Goal: Information Seeking & Learning: Learn about a topic

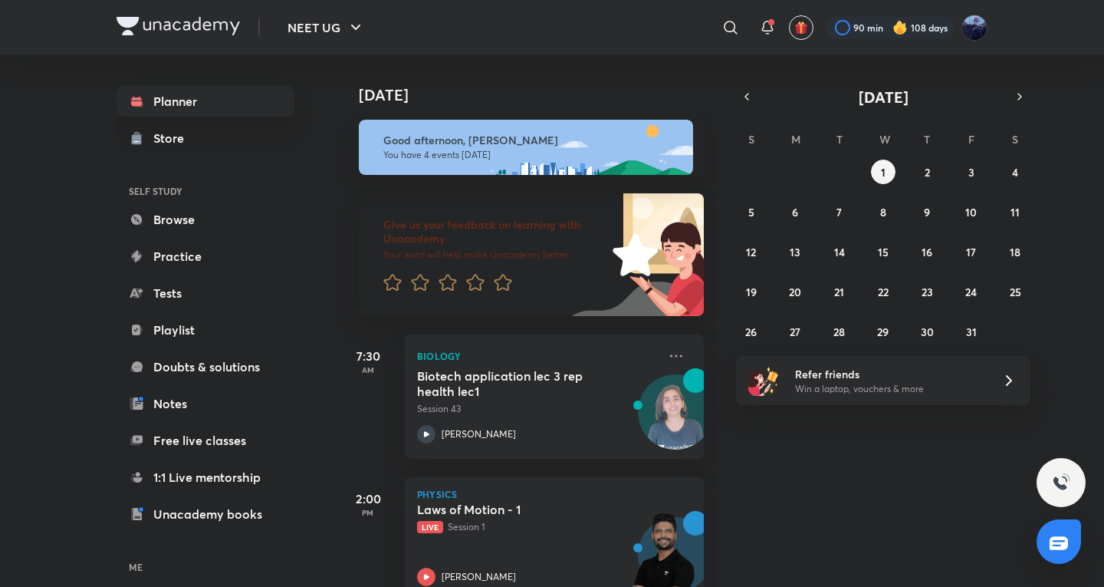
scroll to position [324, 0]
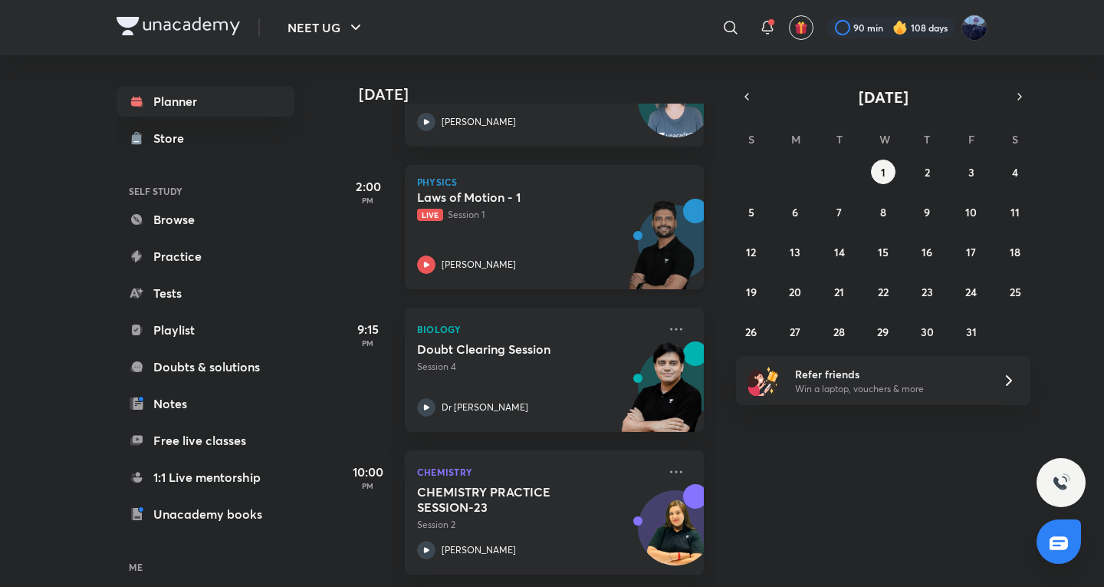
click at [557, 243] on div "Laws of Motion - 1 Live Session 1 Prateek Jain" at bounding box center [537, 231] width 241 height 84
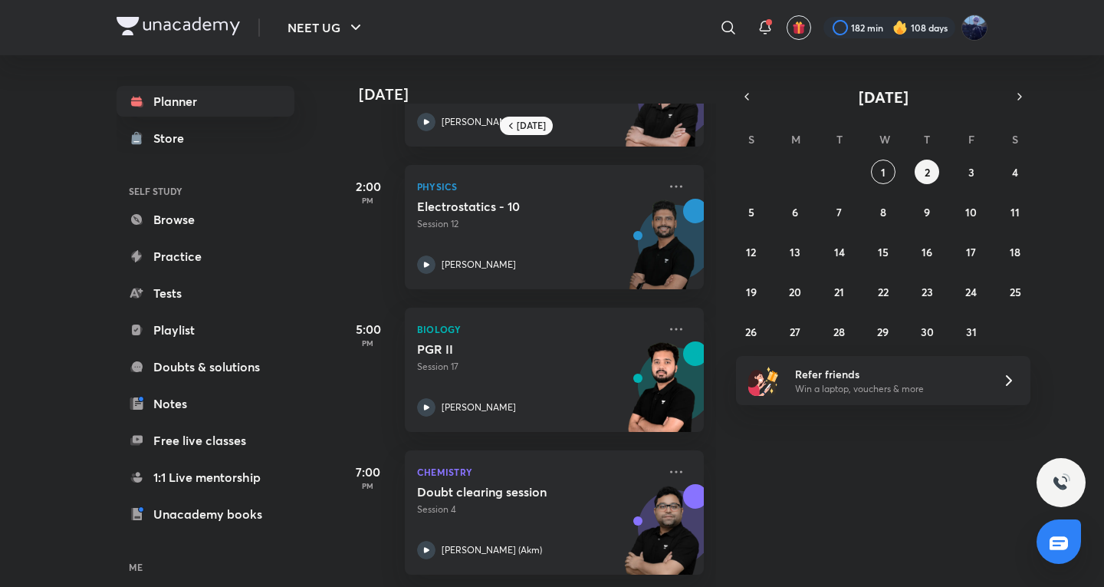
scroll to position [255, 0]
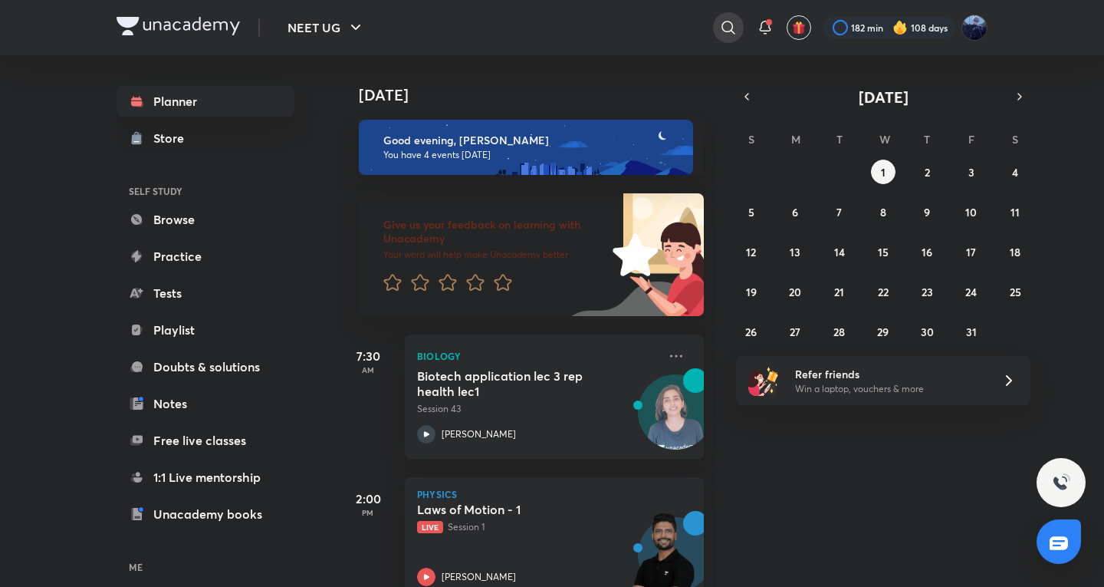
click at [735, 30] on icon at bounding box center [728, 27] width 18 height 18
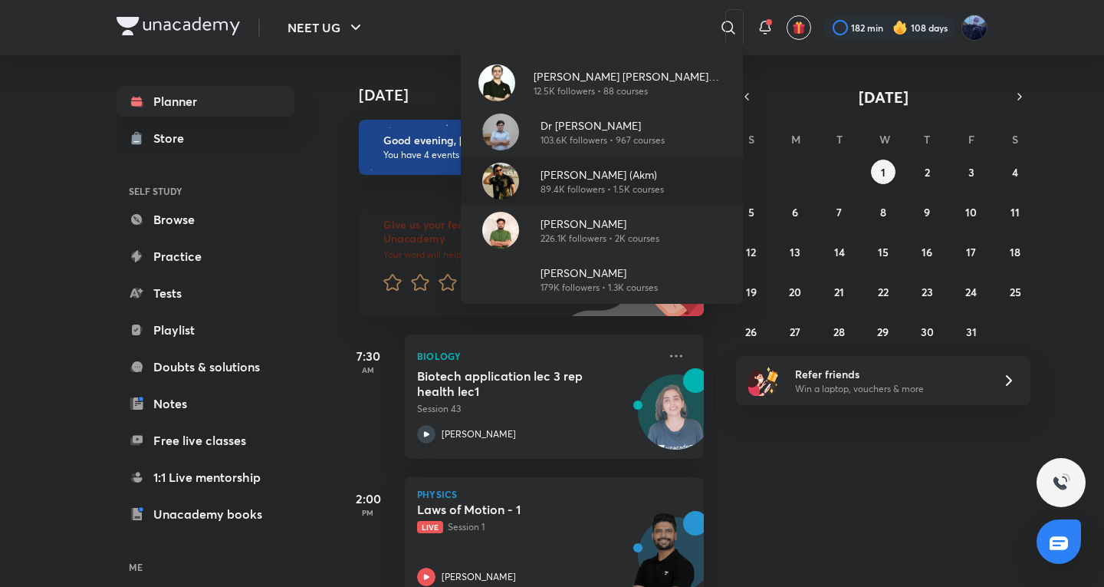
click at [564, 173] on p "[PERSON_NAME] (Akm)" at bounding box center [602, 174] width 123 height 16
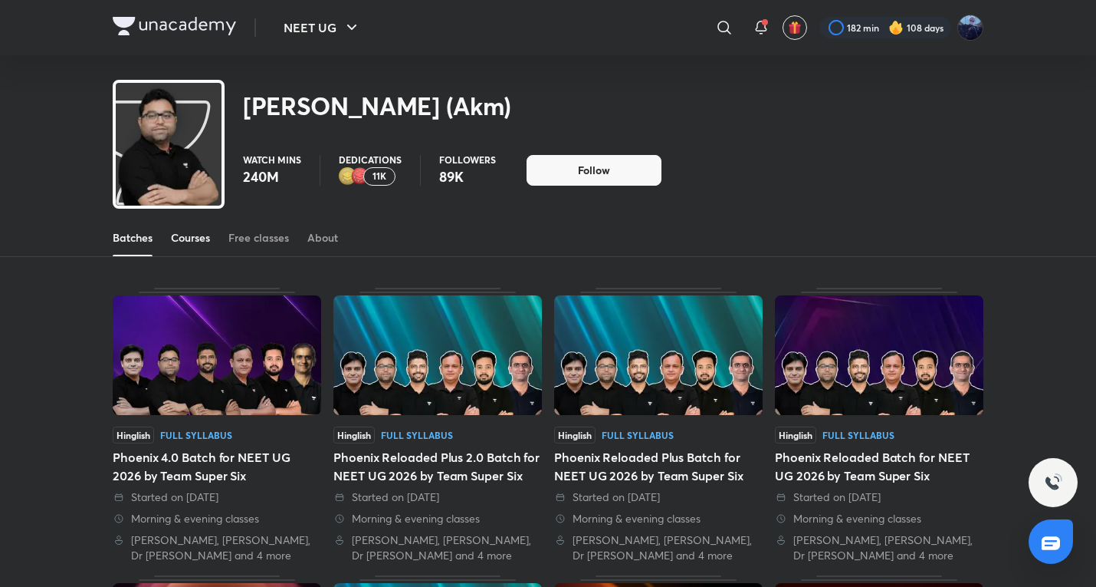
click at [196, 241] on div "Courses" at bounding box center [190, 237] width 39 height 15
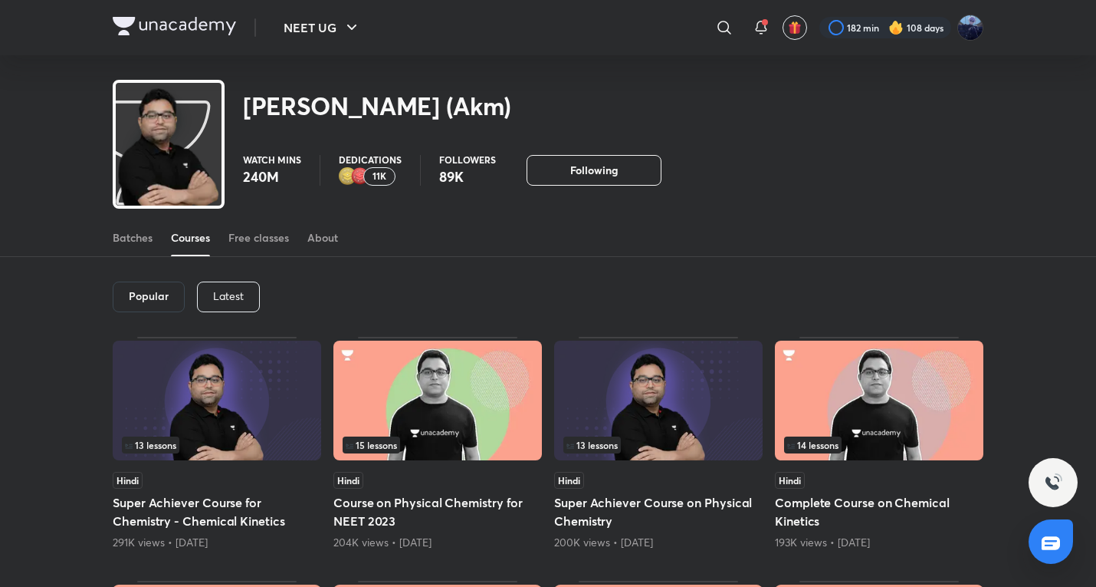
click at [237, 291] on p "Latest" at bounding box center [228, 296] width 31 height 12
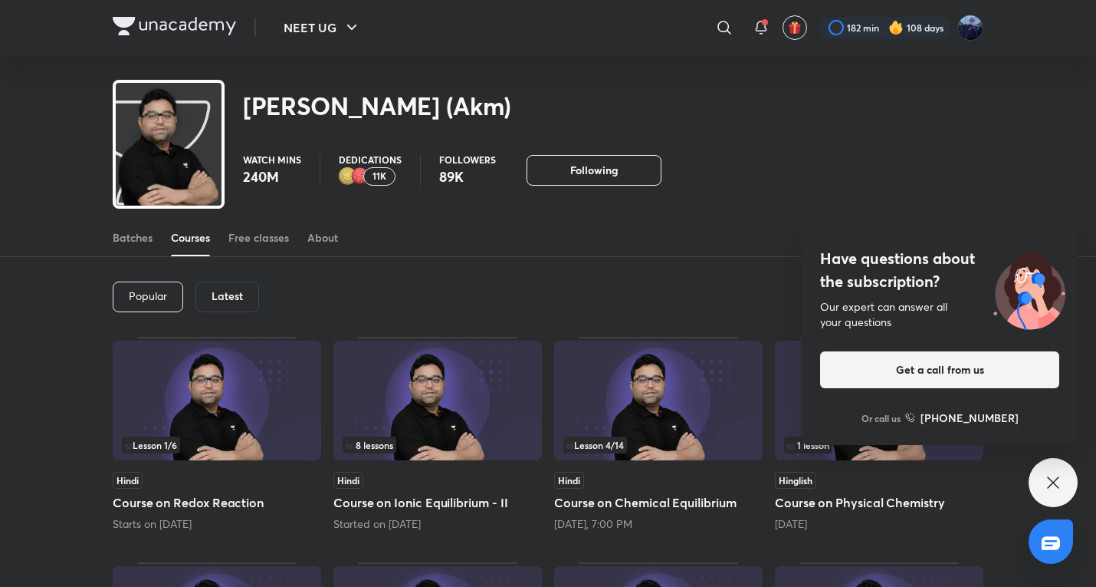
click at [1043, 473] on div "Have questions about the subscription? Our expert can answer all your questions…" at bounding box center [1053, 482] width 49 height 49
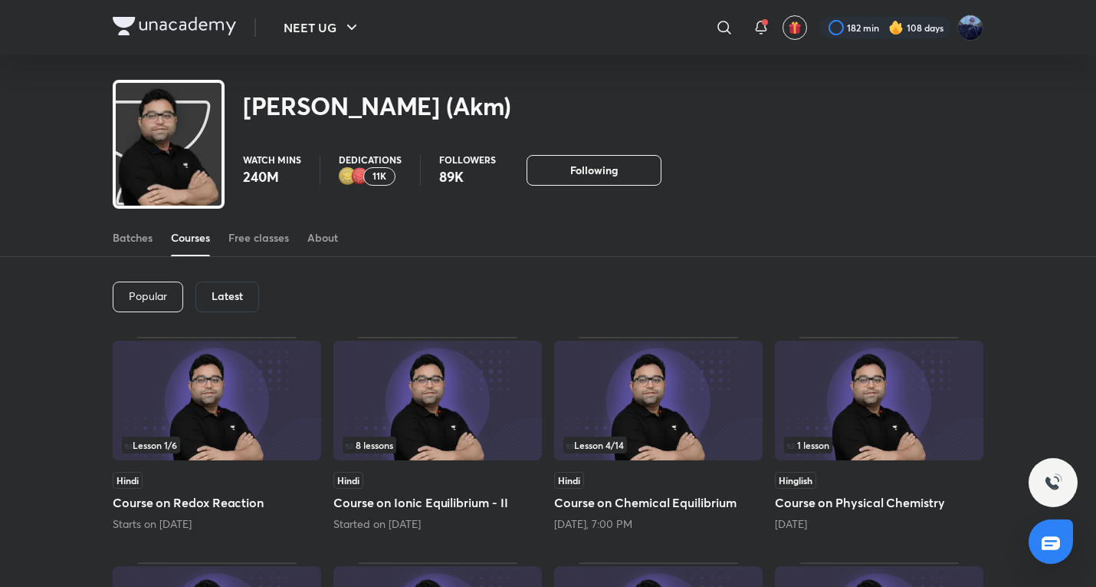
click at [643, 496] on h5 "Course on Chemical Equilibrium" at bounding box center [658, 502] width 209 height 18
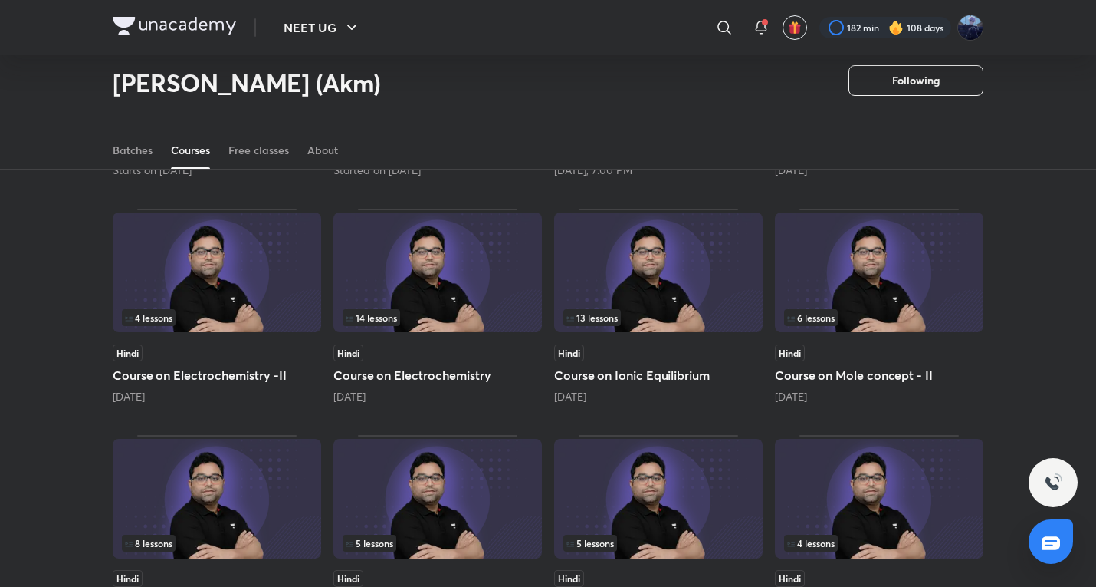
scroll to position [52, 0]
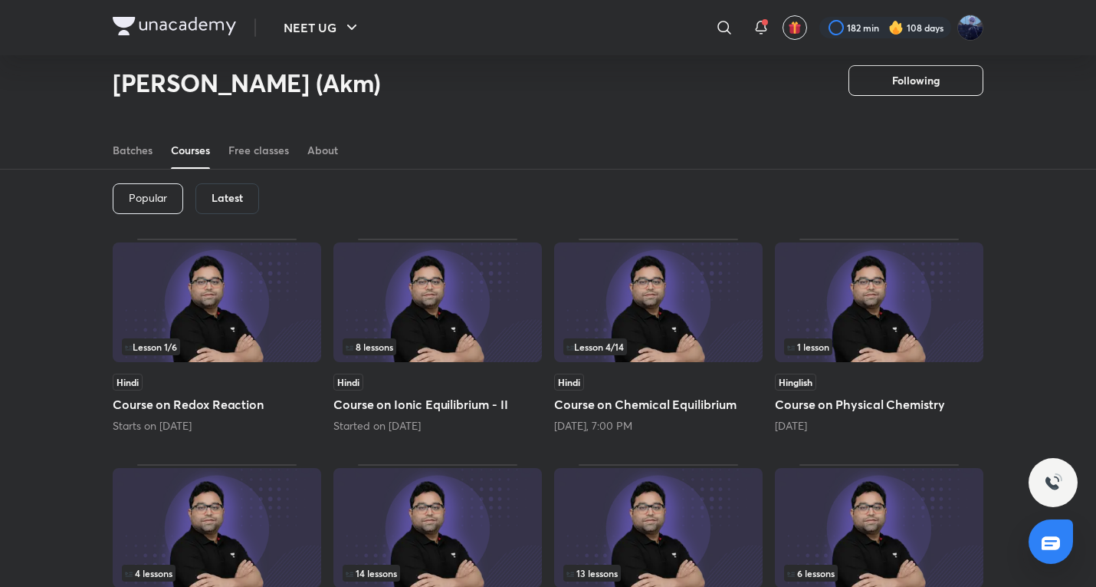
click at [689, 372] on div "Lesson 4 / 14 Hindi Course on Chemical Equilibrium Tomorrow, 7:00 PM" at bounding box center [658, 335] width 209 height 195
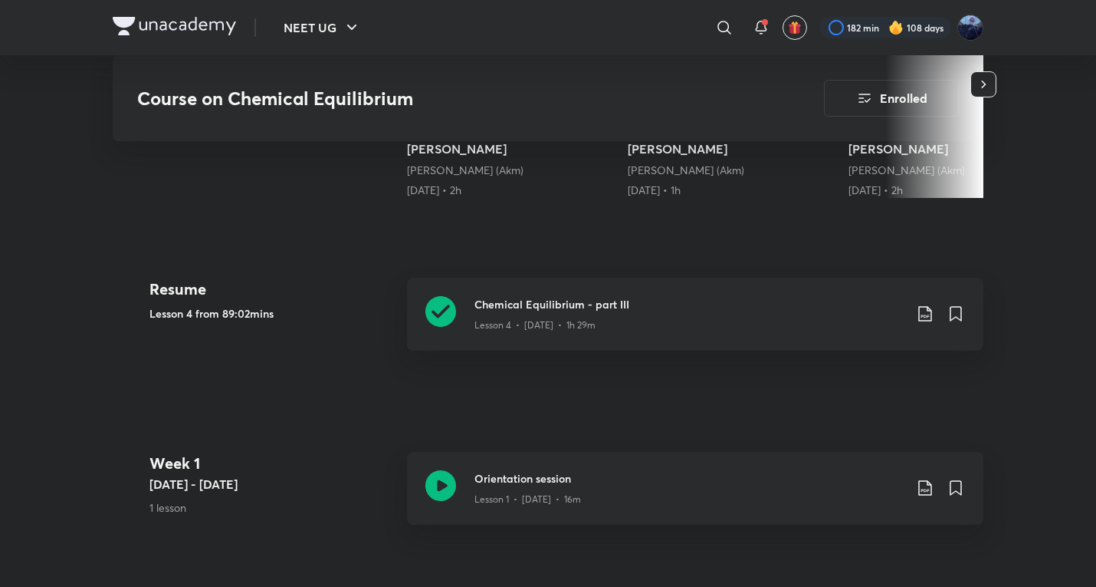
scroll to position [1533, 0]
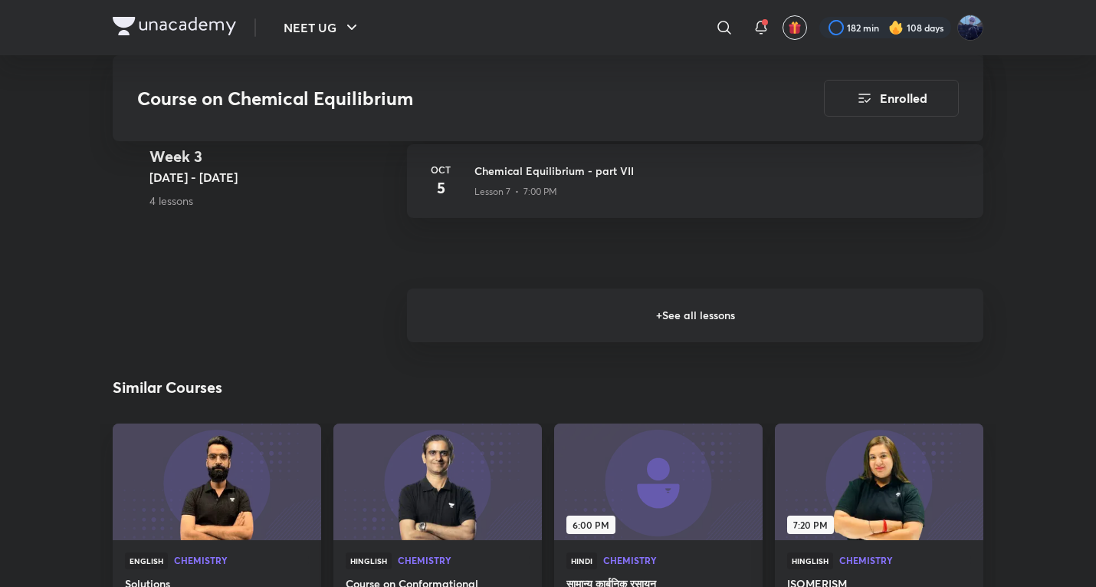
click at [721, 320] on h6 "+ See all lessons" at bounding box center [695, 315] width 577 height 54
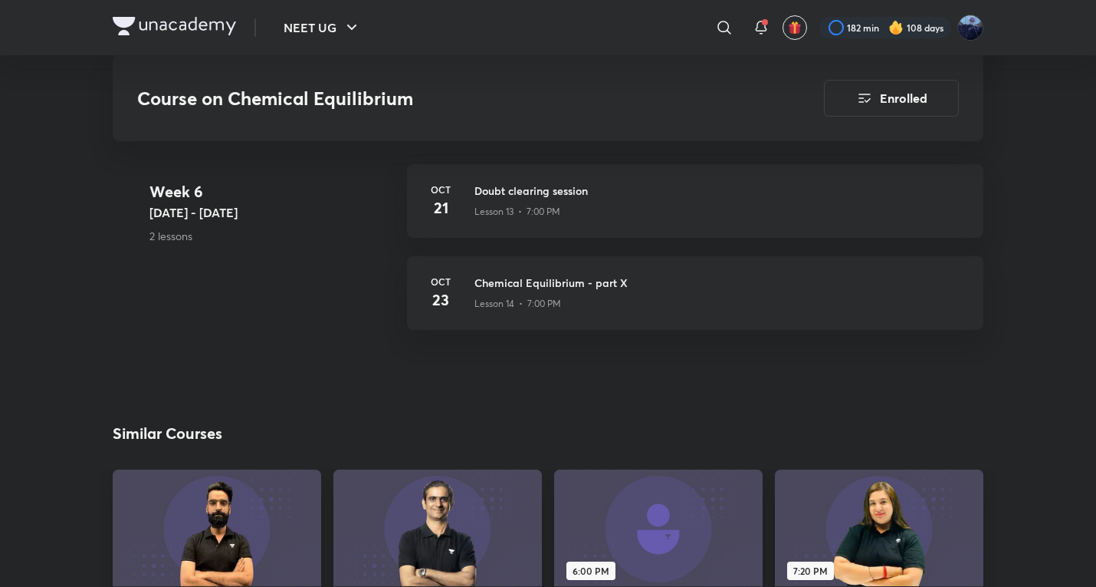
scroll to position [2555, 0]
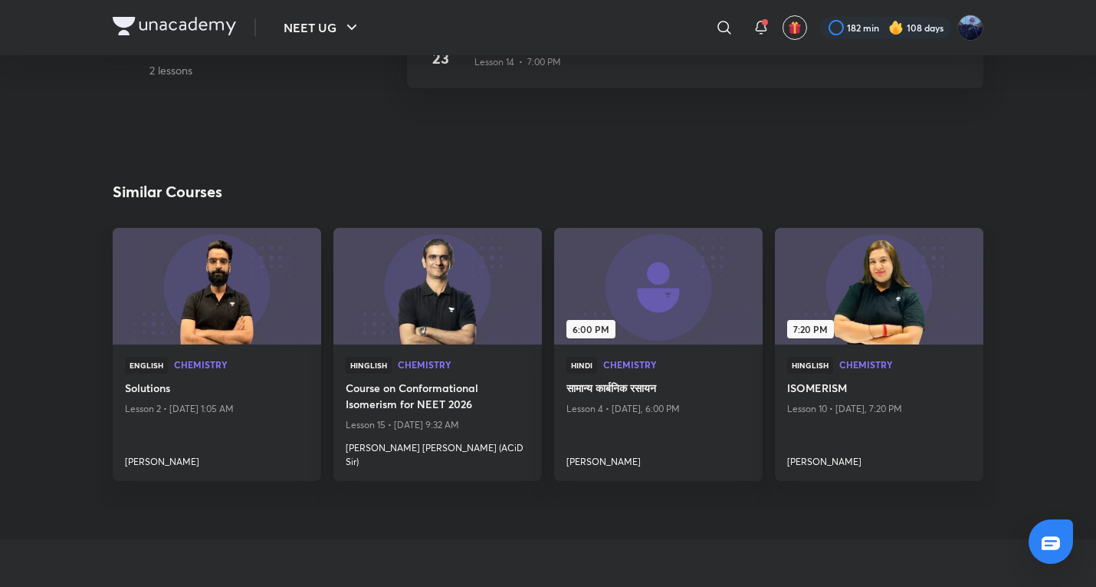
scroll to position [52, 0]
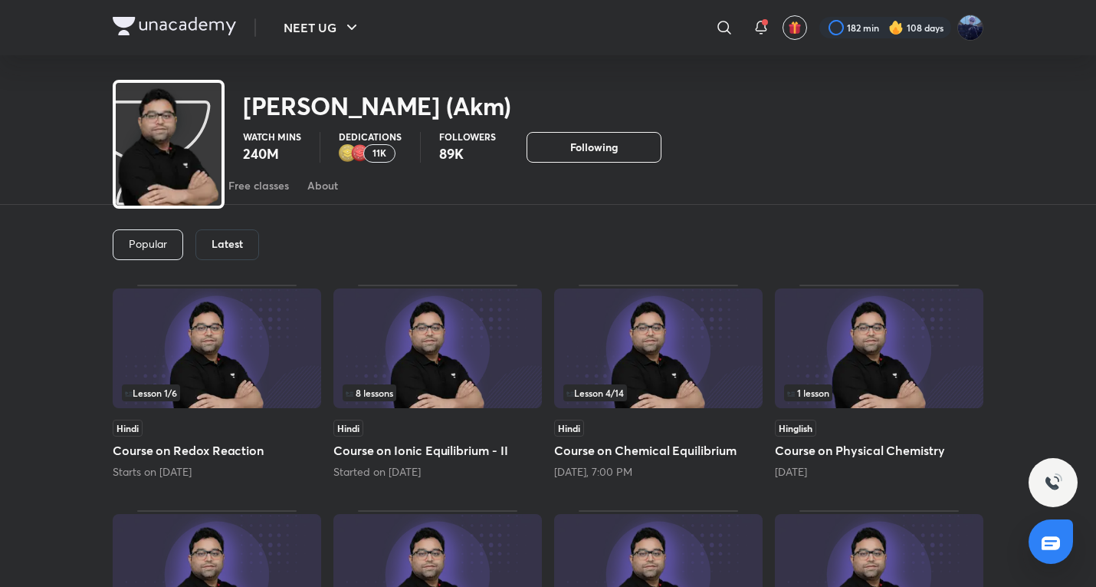
click at [237, 408] on img at bounding box center [217, 348] width 209 height 120
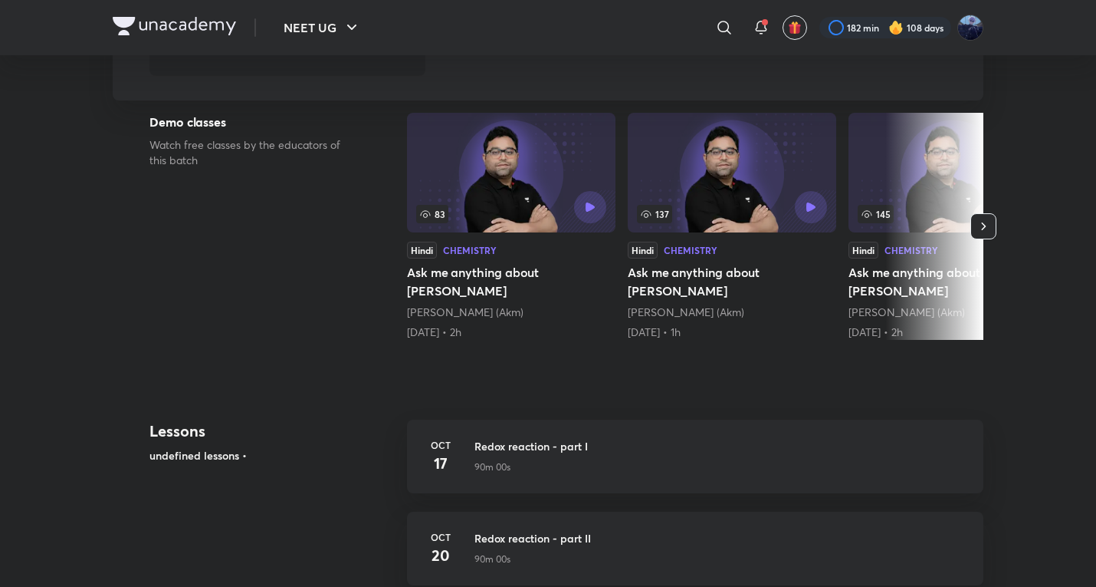
scroll to position [256, 0]
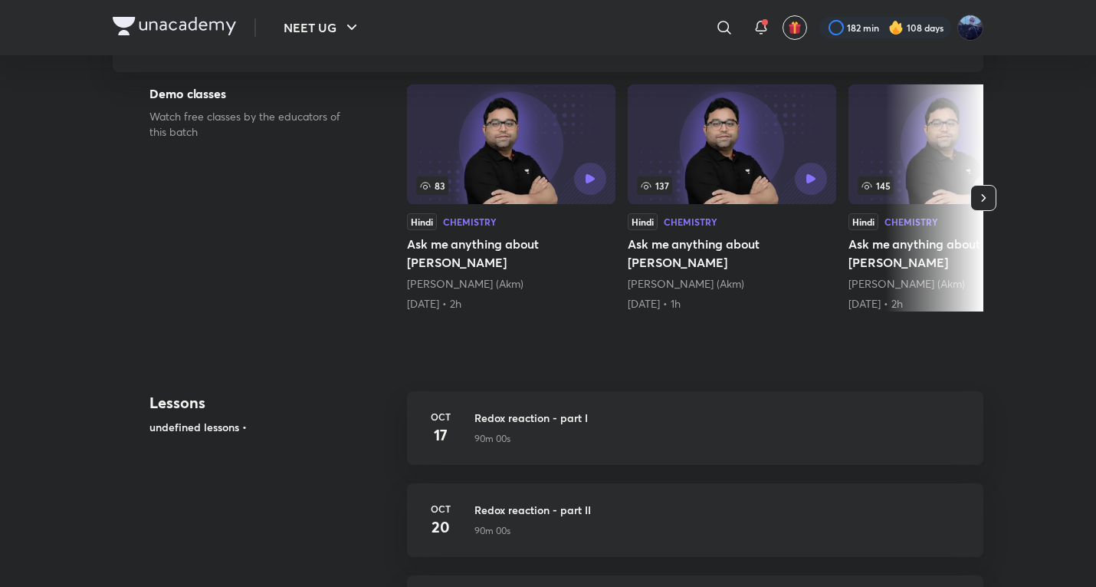
click at [158, 418] on div "Lessons undefined lessons •" at bounding box center [272, 437] width 245 height 92
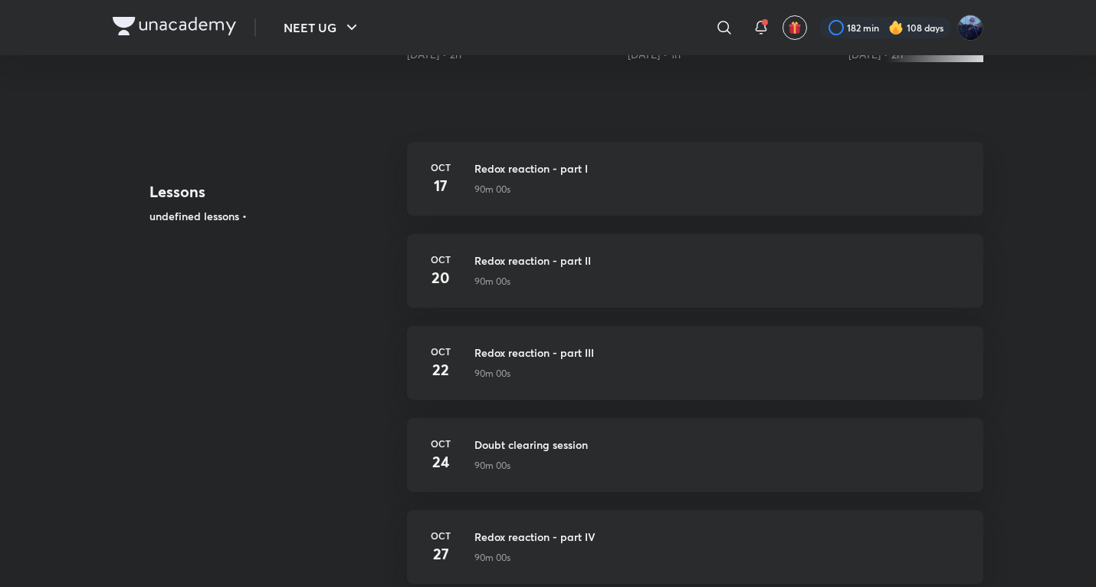
scroll to position [767, 0]
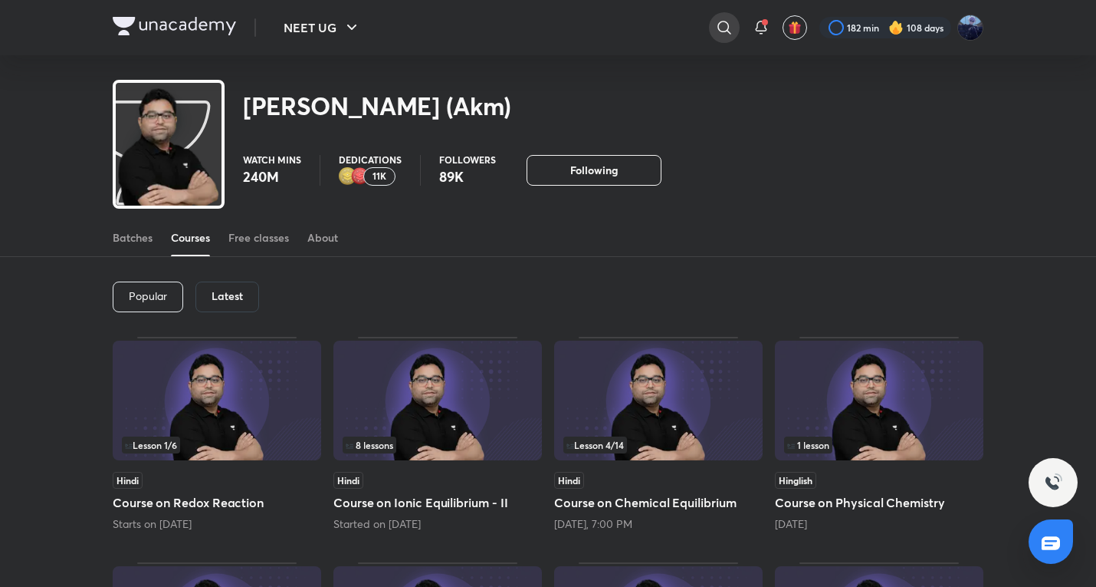
click at [721, 20] on icon at bounding box center [724, 27] width 18 height 18
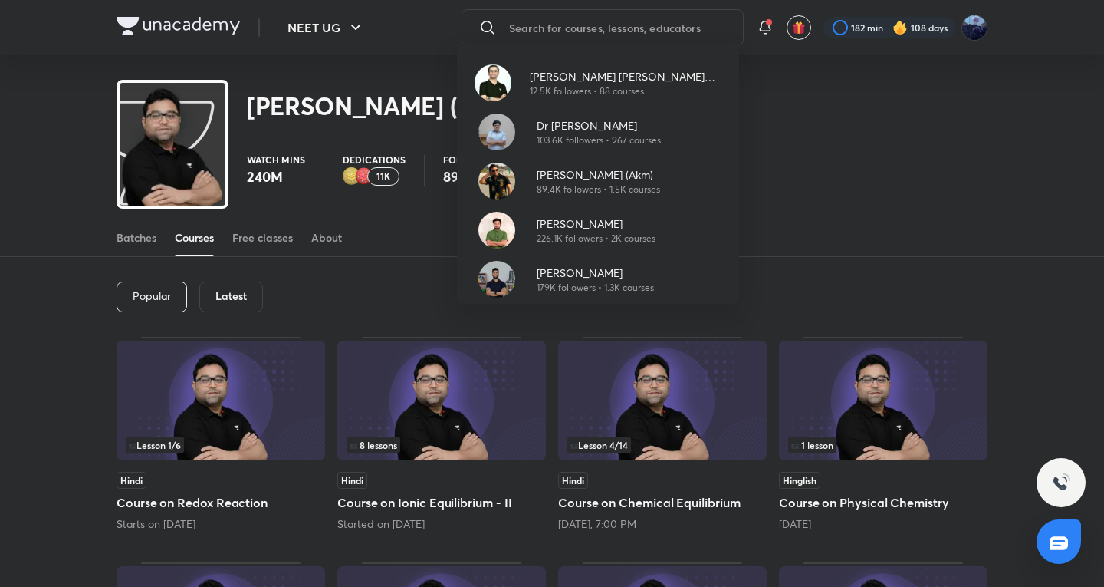
click at [837, 264] on div "Ajit Chandra Divedi (ACiD Sir) 12.5K followers • 88 courses Dr Amit Gupta 103.6…" at bounding box center [552, 293] width 1104 height 587
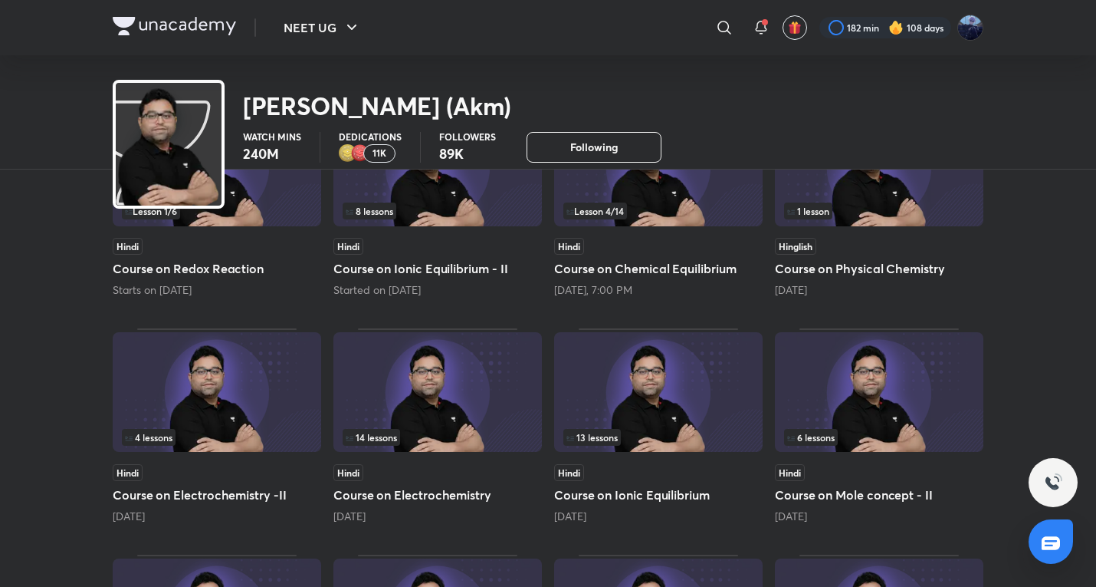
scroll to position [316, 0]
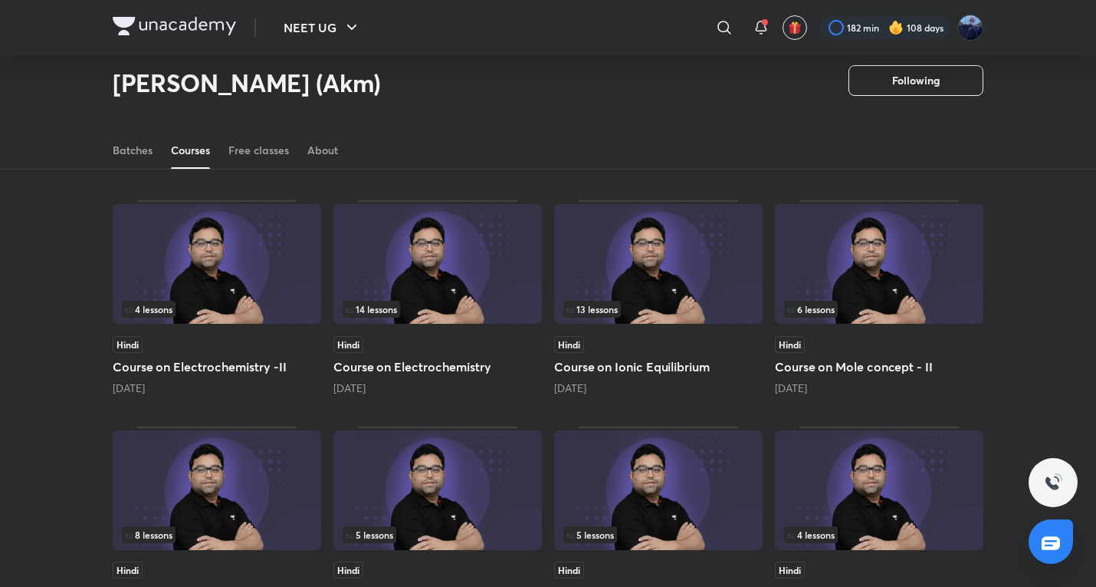
click at [260, 313] on div "4 lessons" at bounding box center [217, 309] width 190 height 17
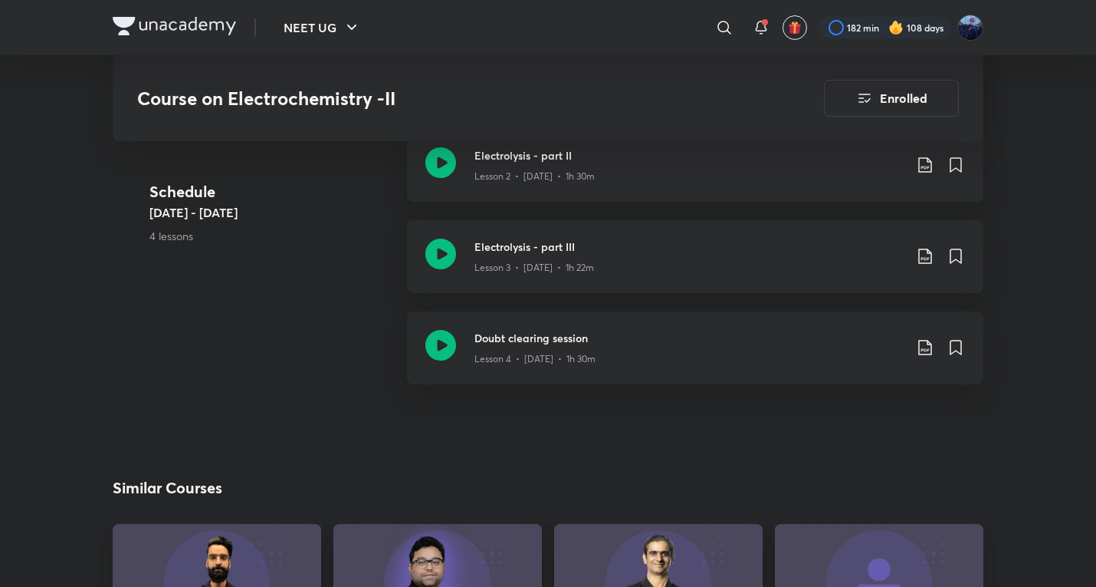
scroll to position [762, 0]
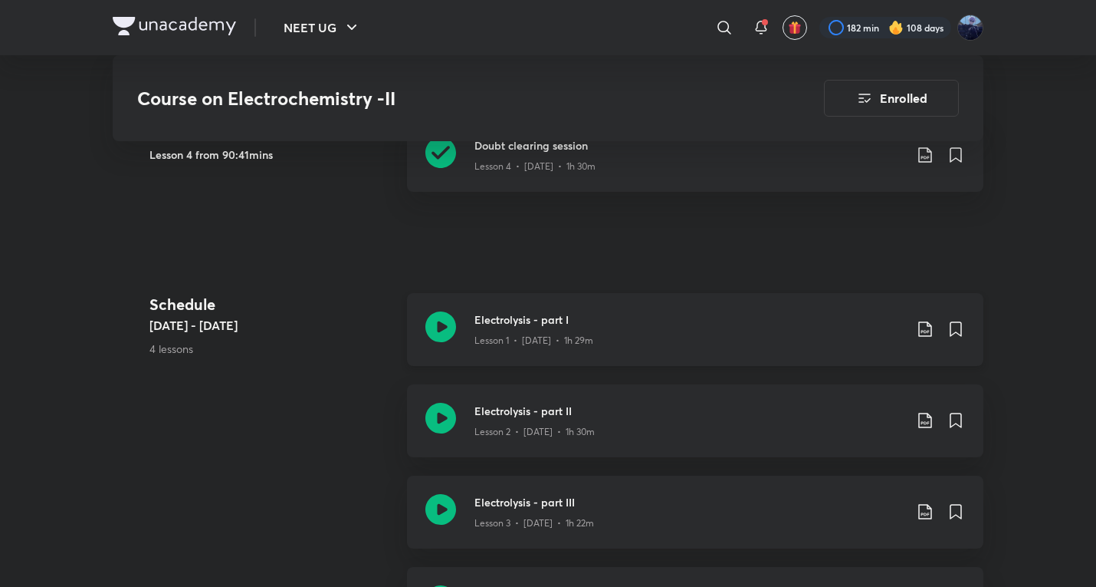
click at [469, 304] on div "Electrolysis - part I Lesson 1 • Sep 18 • 1h 29m" at bounding box center [695, 329] width 577 height 73
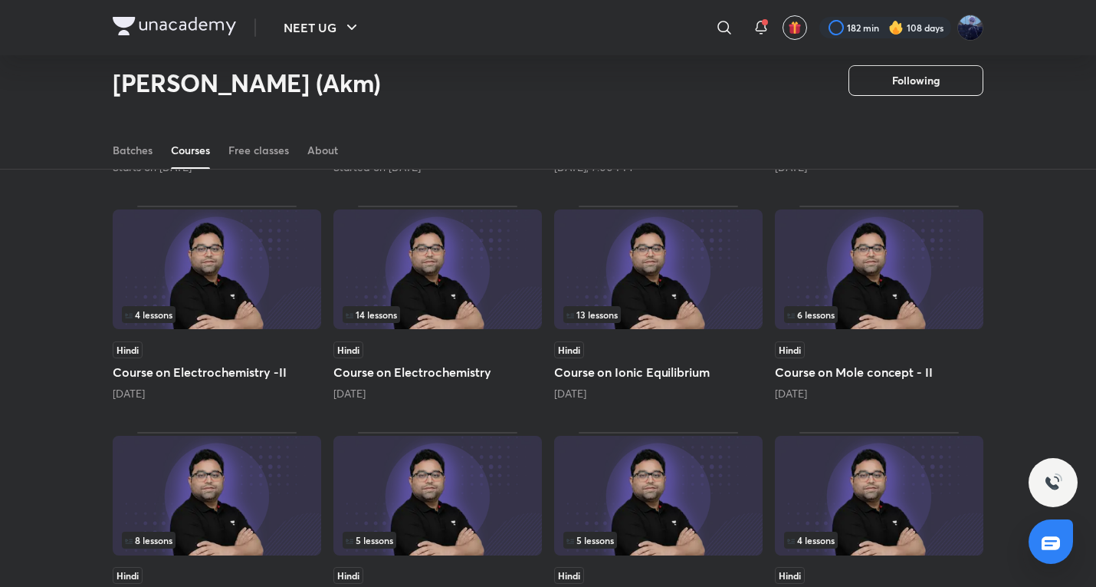
scroll to position [277, 0]
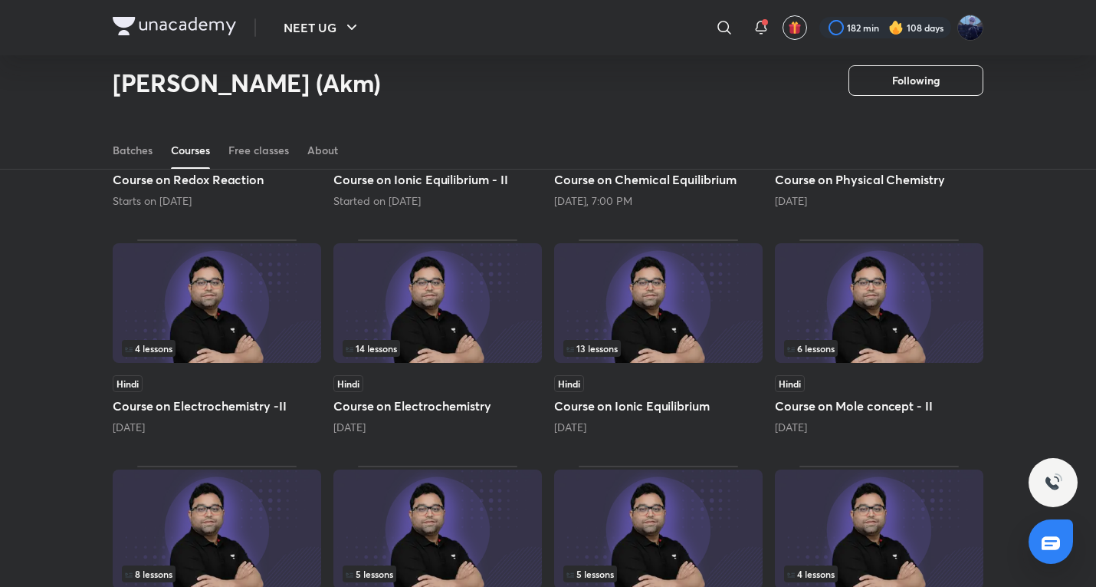
click at [490, 361] on img at bounding box center [438, 303] width 209 height 120
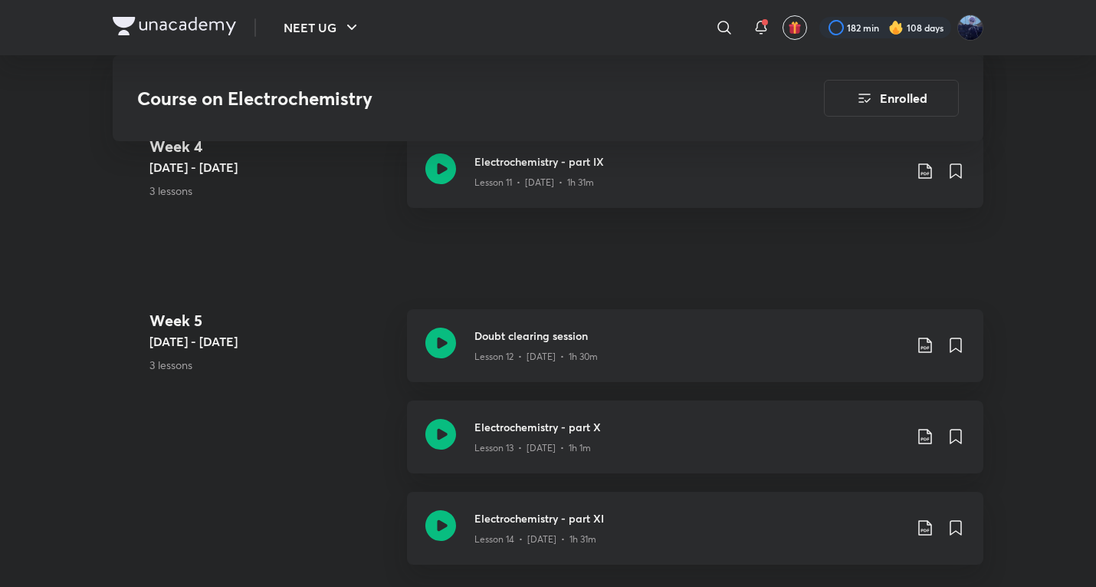
scroll to position [2045, 0]
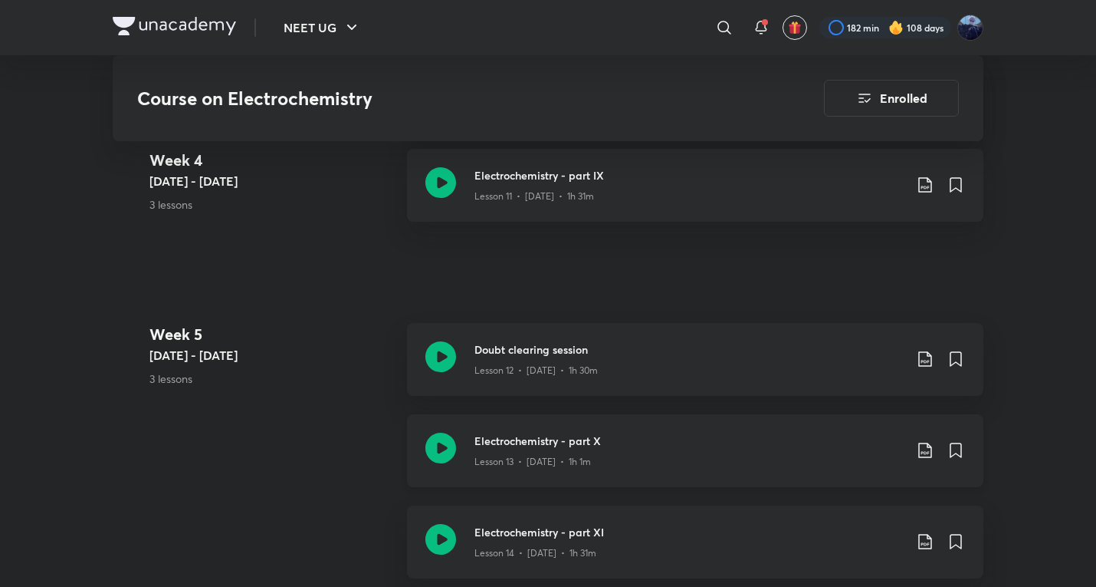
drag, startPoint x: 568, startPoint y: 440, endPoint x: 620, endPoint y: 423, distance: 54.1
click at [568, 455] on p "Lesson 13 • Sep 11 • 1h 1m" at bounding box center [533, 462] width 117 height 14
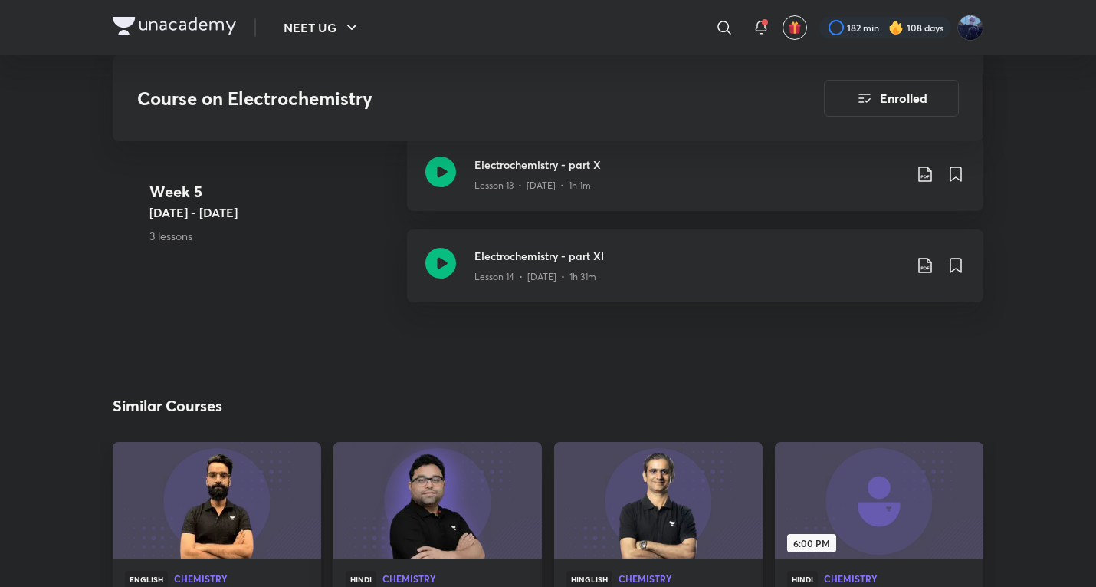
scroll to position [2352, 0]
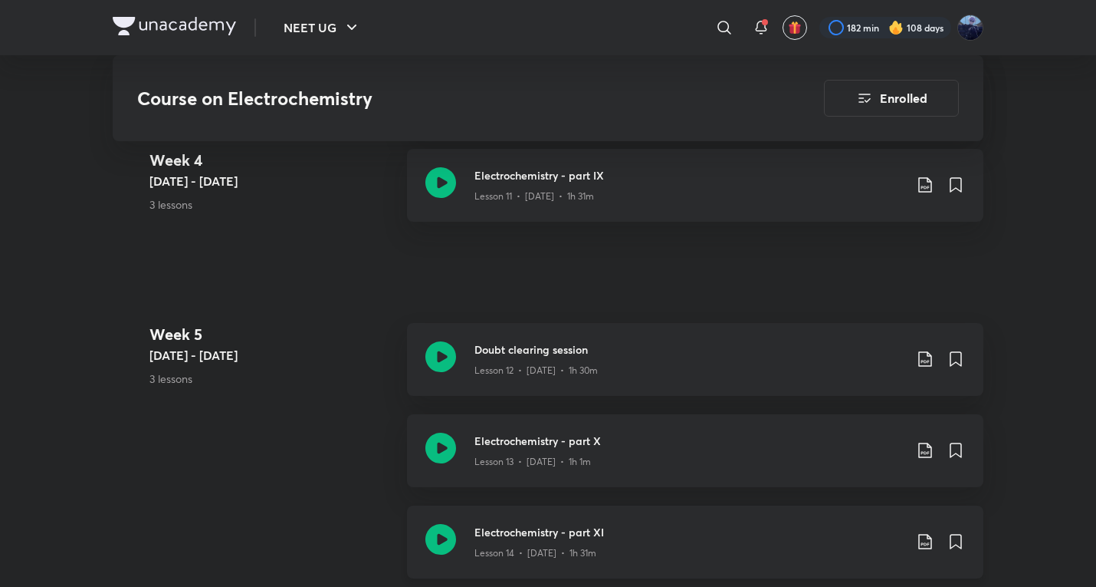
click at [614, 543] on div "Electrochemistry - part XI Lesson 14 • Sep 13 • 1h 31m" at bounding box center [695, 541] width 577 height 73
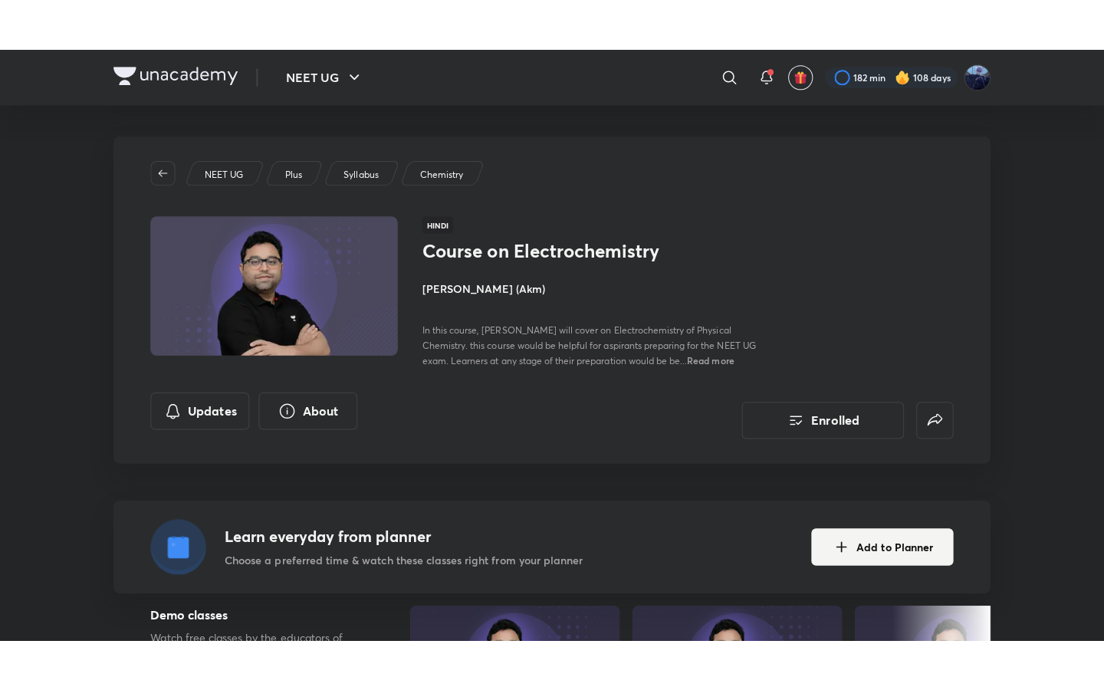
scroll to position [256, 0]
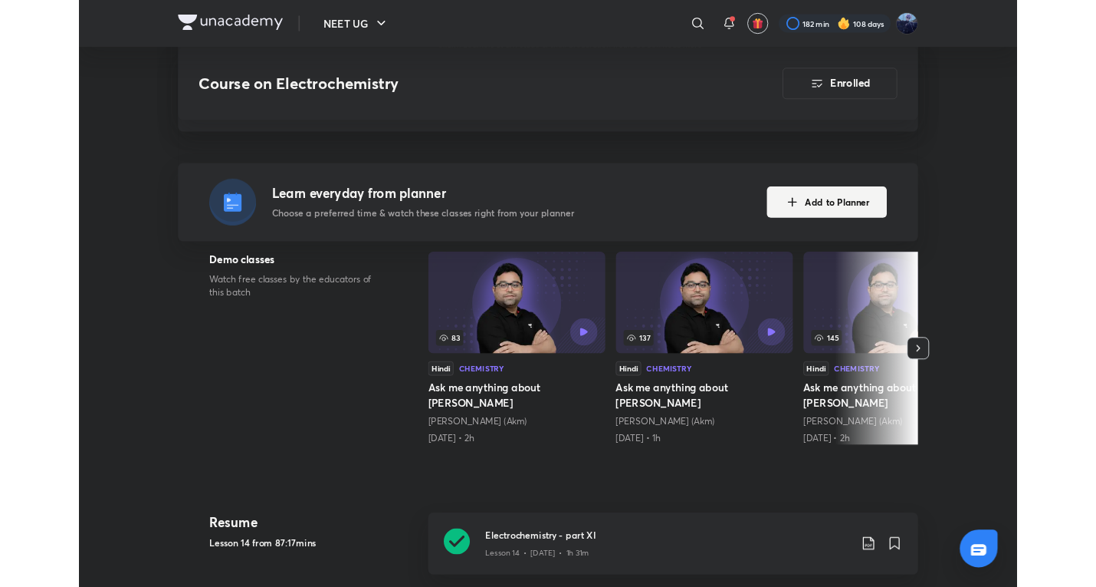
scroll to position [2045, 0]
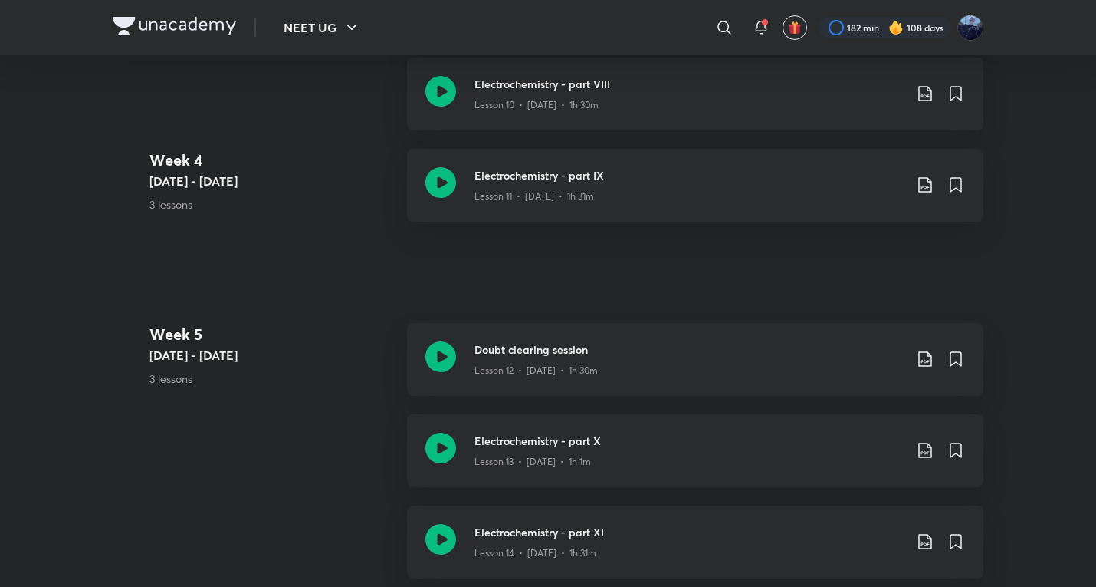
scroll to position [277, 0]
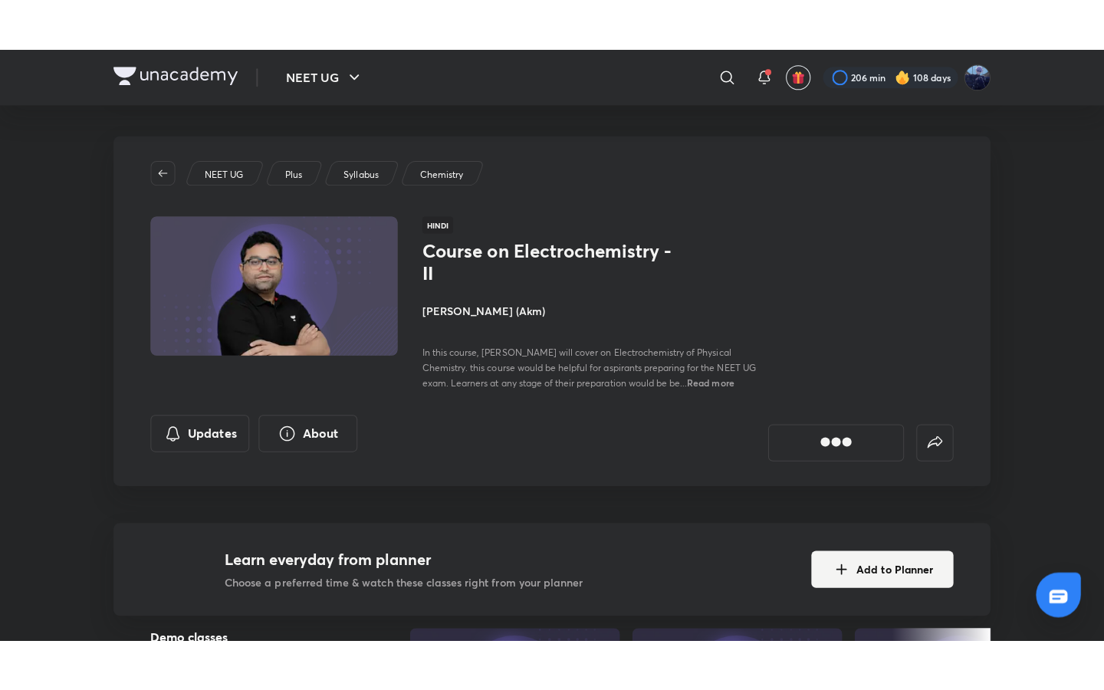
scroll to position [767, 0]
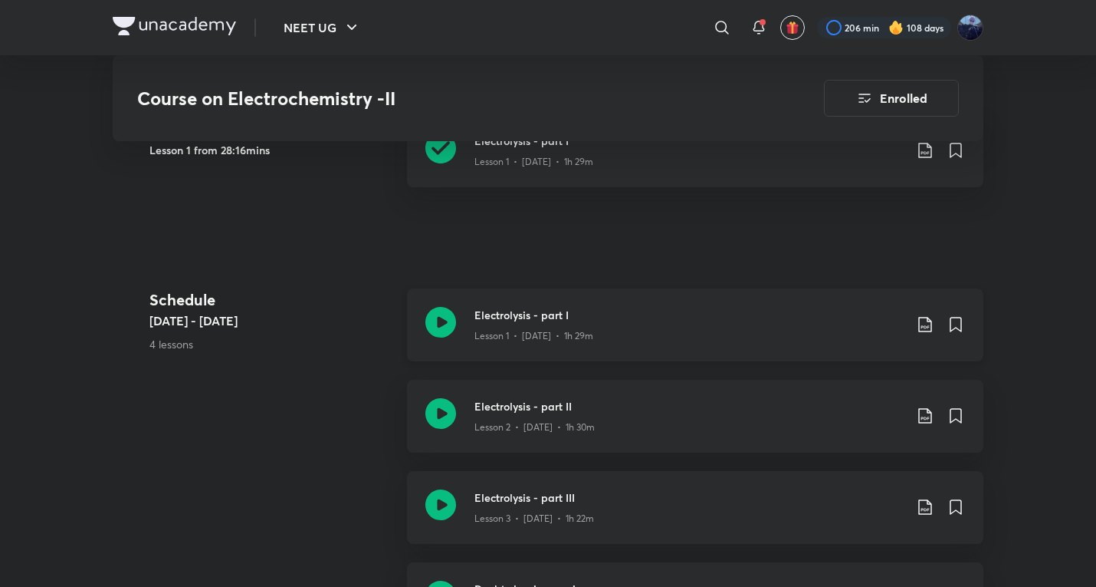
click at [530, 329] on p "Lesson 1 • Sep 18 • 1h 29m" at bounding box center [534, 336] width 119 height 14
click at [504, 420] on p "Lesson 2 • [DATE] • 1h 30m" at bounding box center [535, 427] width 120 height 14
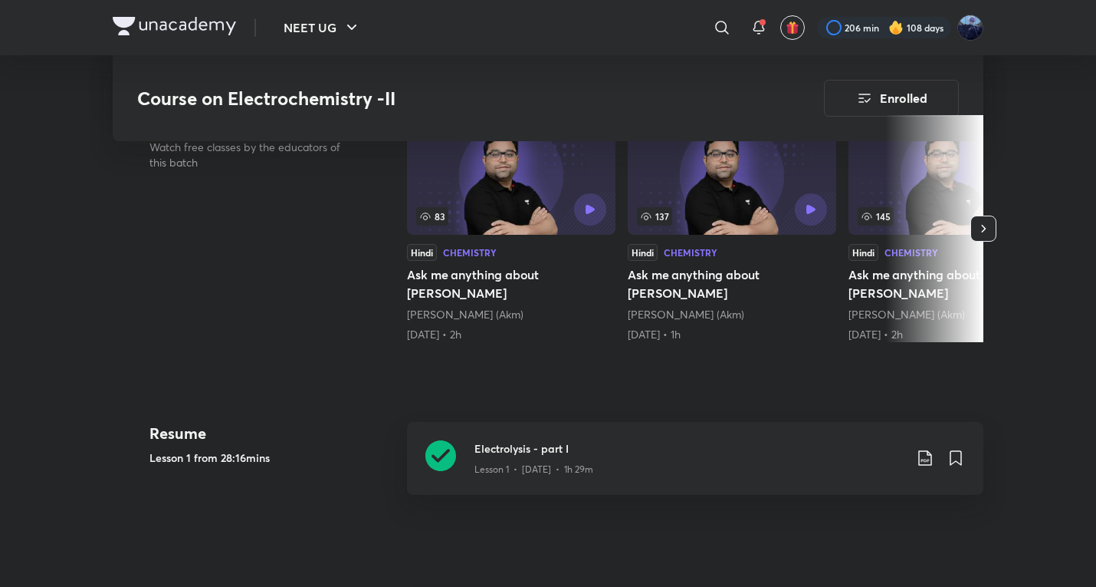
scroll to position [460, 0]
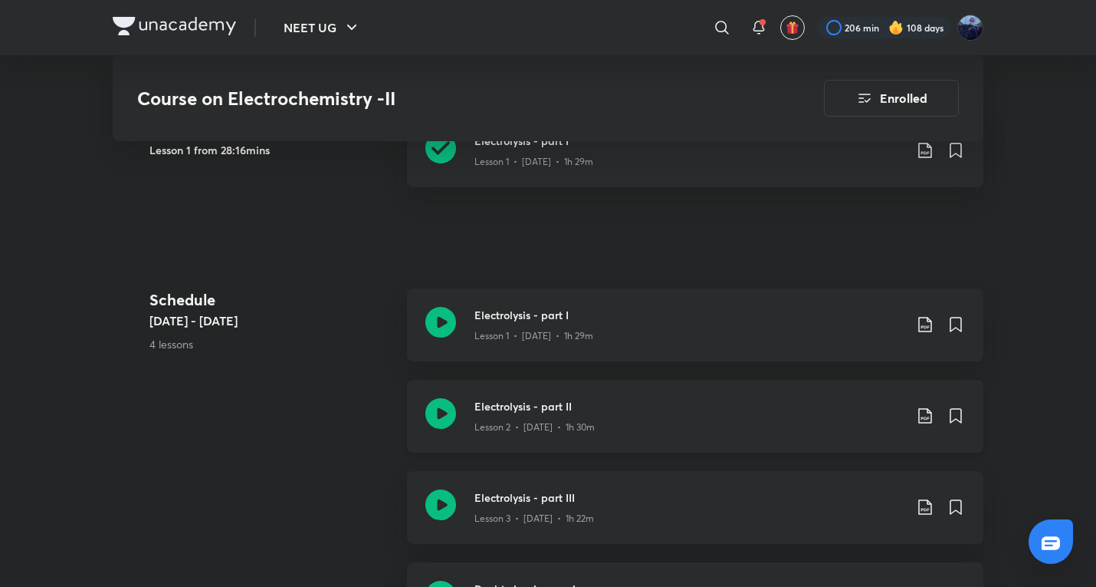
click at [501, 511] on p "Lesson 3 • Sep 21 • 1h 22m" at bounding box center [535, 518] width 120 height 14
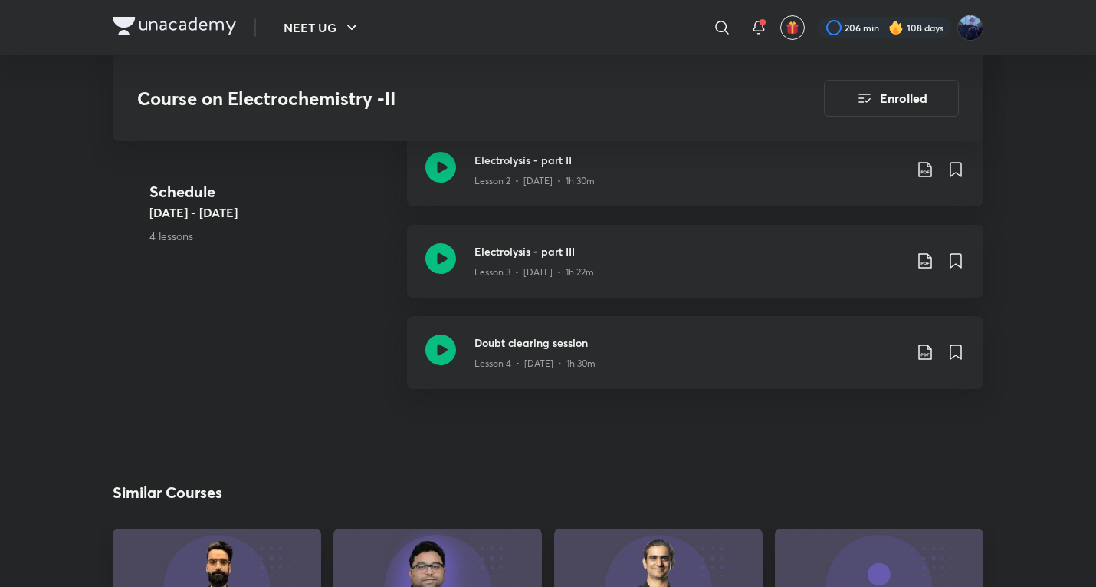
scroll to position [1023, 0]
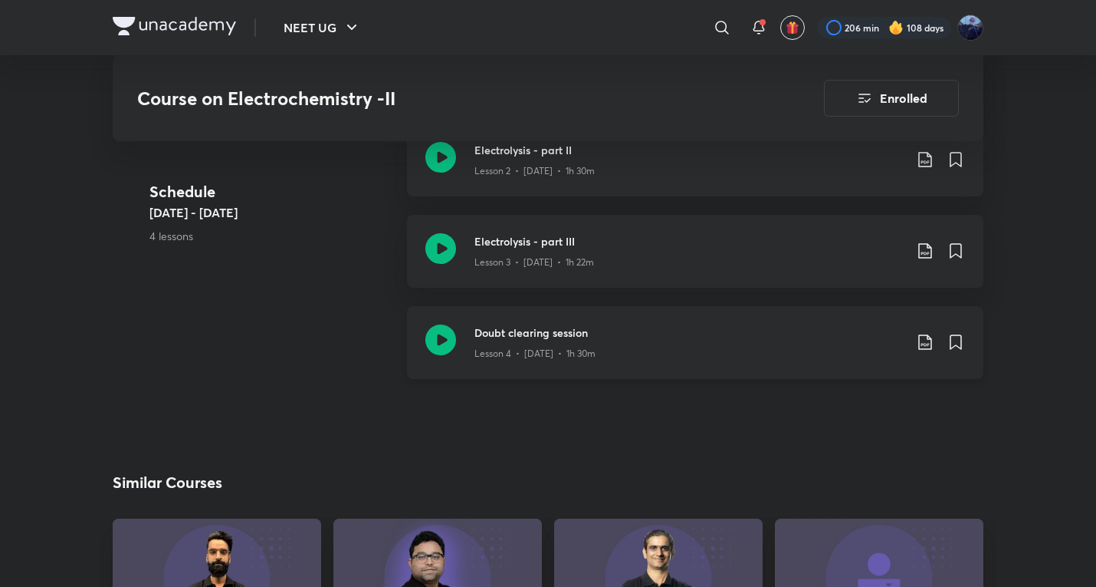
click at [592, 353] on div "Doubt clearing session Lesson 4 • Sep 23 • 1h 30m" at bounding box center [695, 342] width 577 height 73
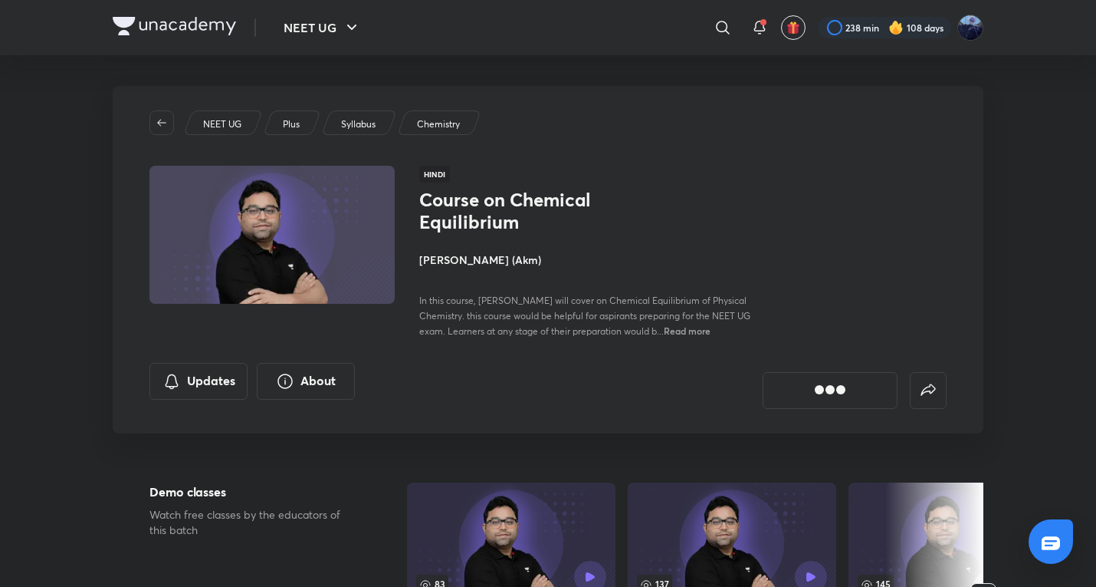
scroll to position [767, 0]
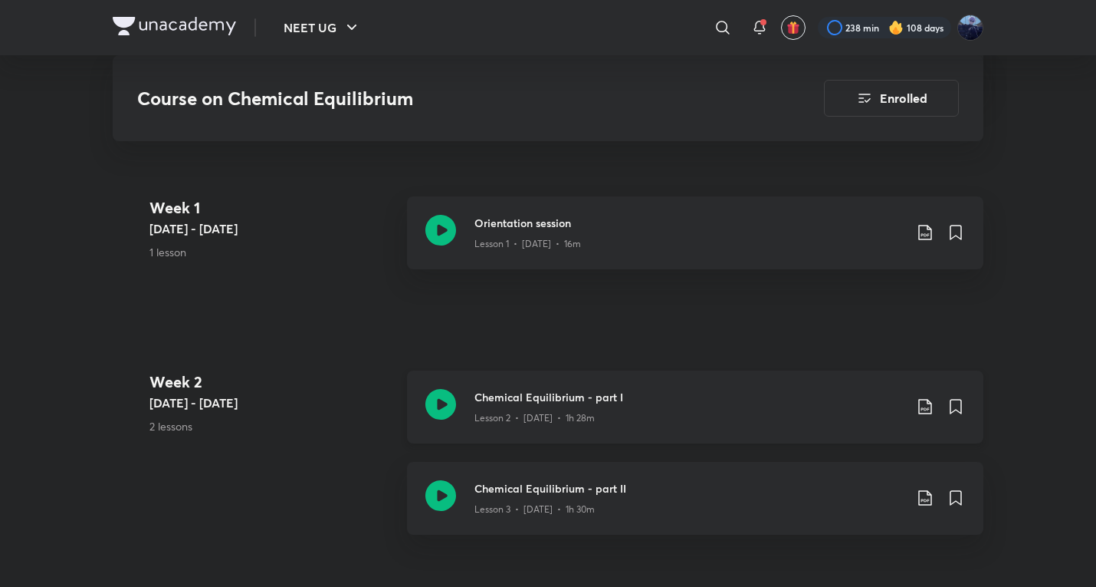
click at [613, 389] on h3 "Chemical Equilibrium - part I" at bounding box center [689, 397] width 429 height 16
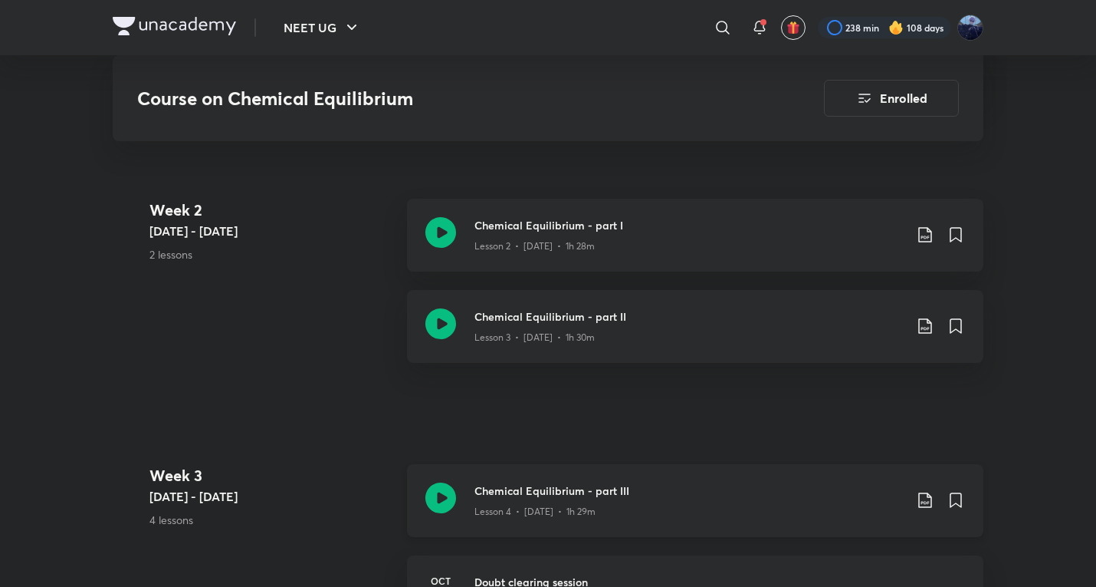
scroll to position [1023, 0]
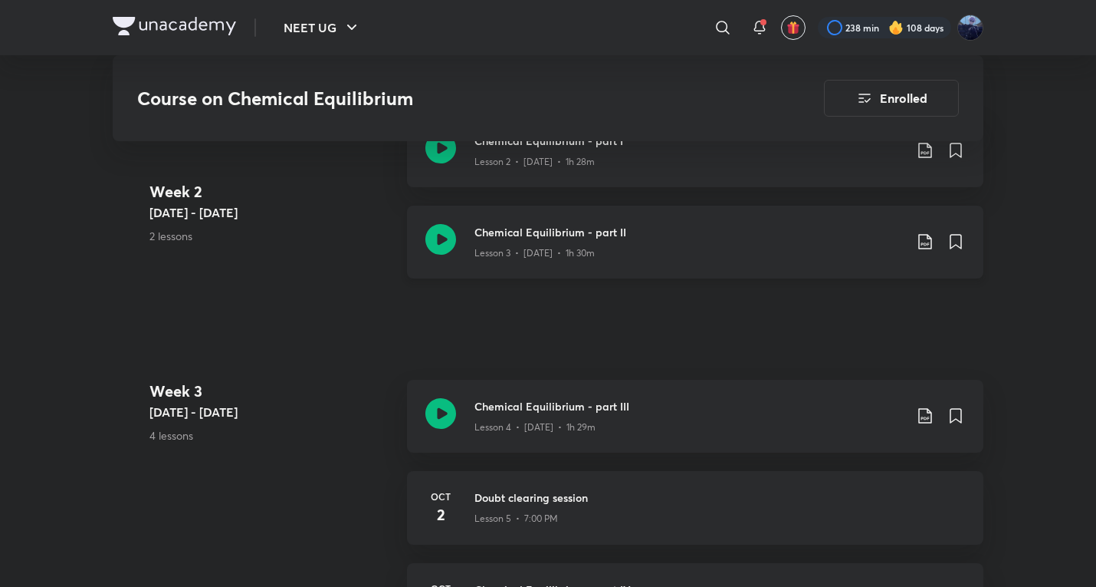
drag, startPoint x: 614, startPoint y: 219, endPoint x: 613, endPoint y: 207, distance: 11.5
click at [614, 224] on h3 "Chemical Equilibrium - part II" at bounding box center [689, 232] width 429 height 16
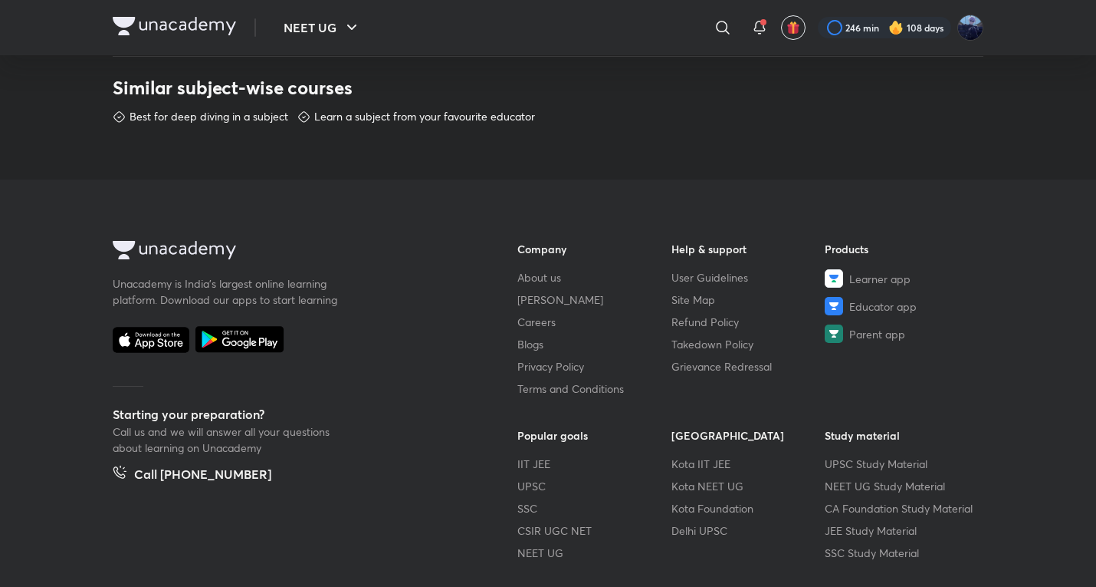
scroll to position [869, 0]
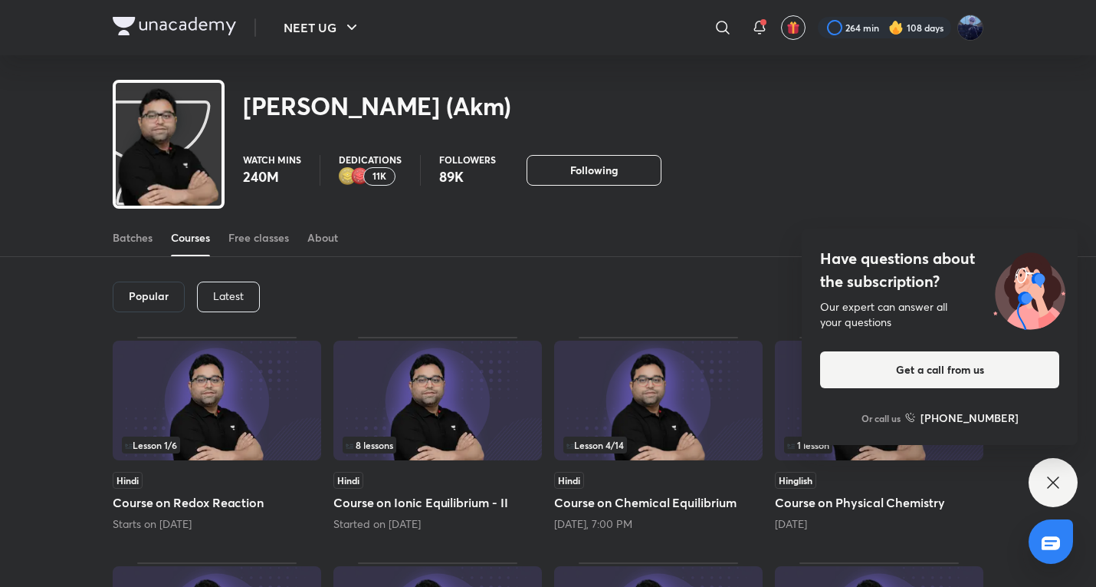
click at [1076, 490] on div "Have questions about the subscription? Our expert can answer all your questions…" at bounding box center [1053, 482] width 49 height 49
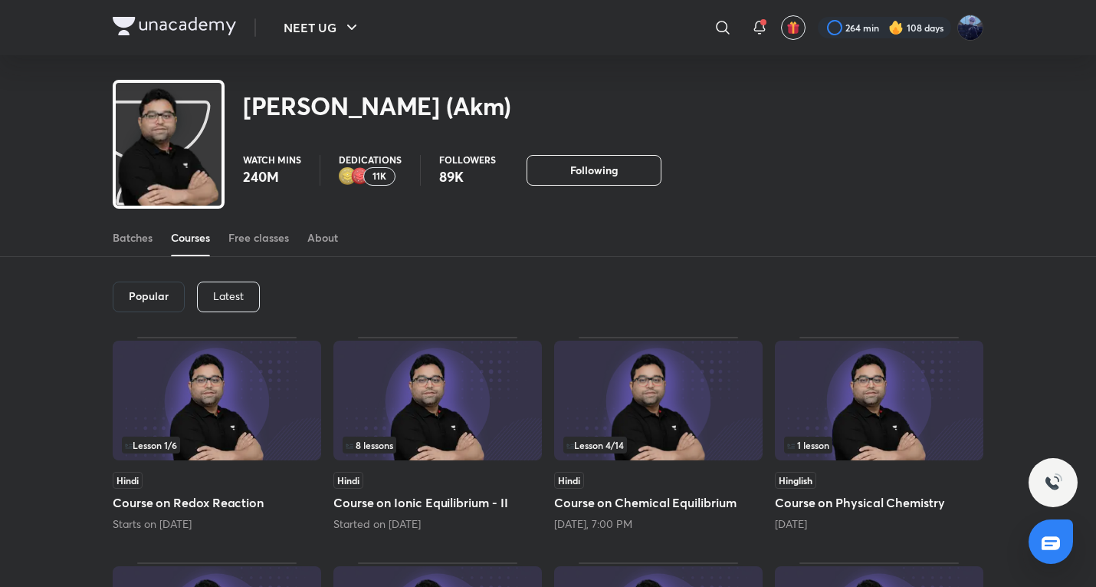
drag, startPoint x: 0, startPoint y: 117, endPoint x: 0, endPoint y: 21, distance: 96.6
click at [0, 117] on div "[PERSON_NAME] (Akm)" at bounding box center [548, 97] width 1096 height 84
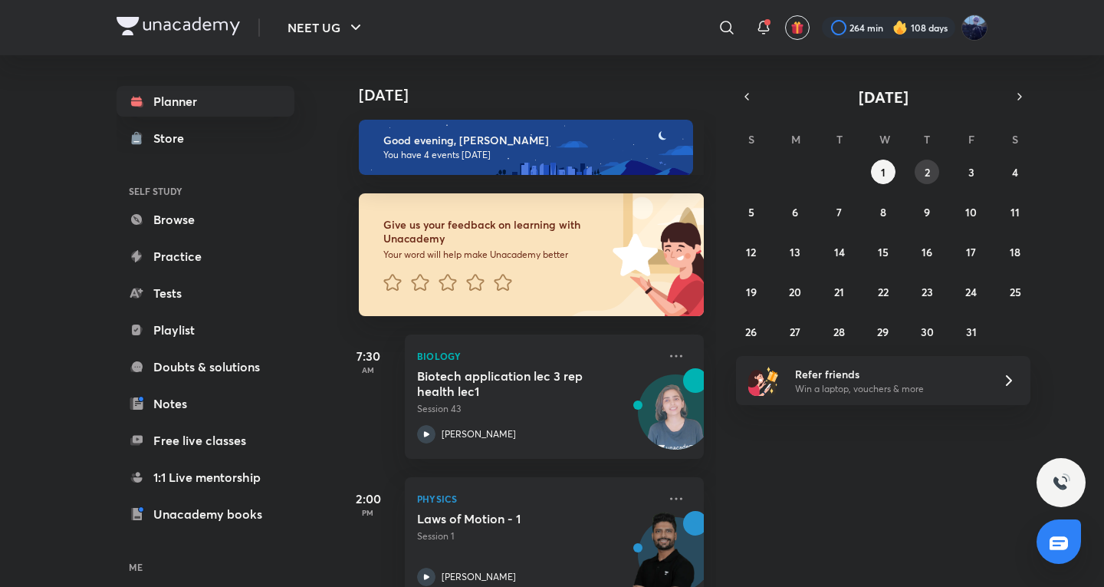
click at [928, 176] on abbr "2" at bounding box center [927, 172] width 5 height 15
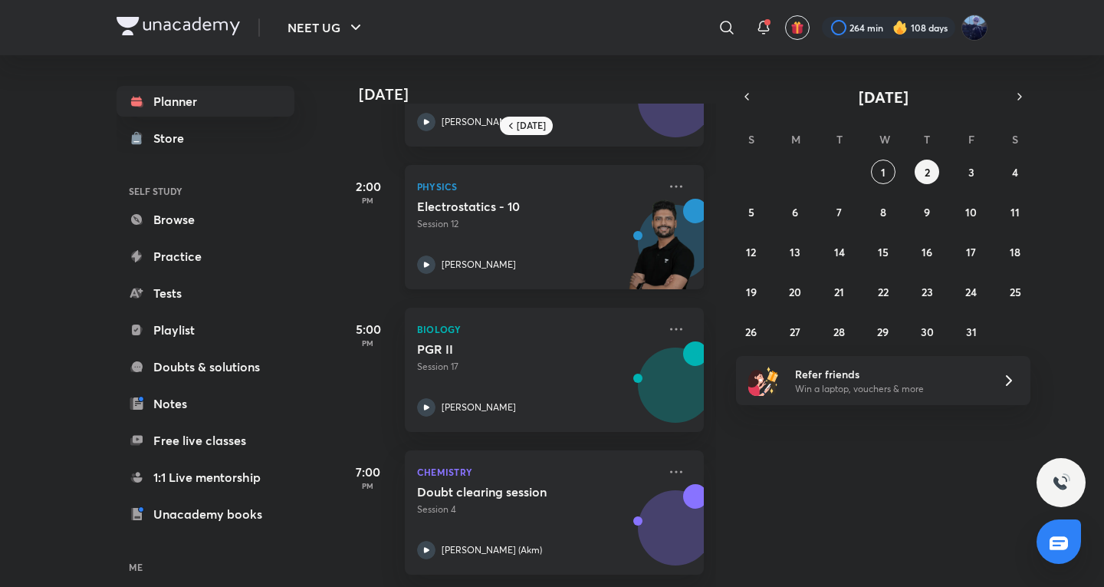
scroll to position [255, 0]
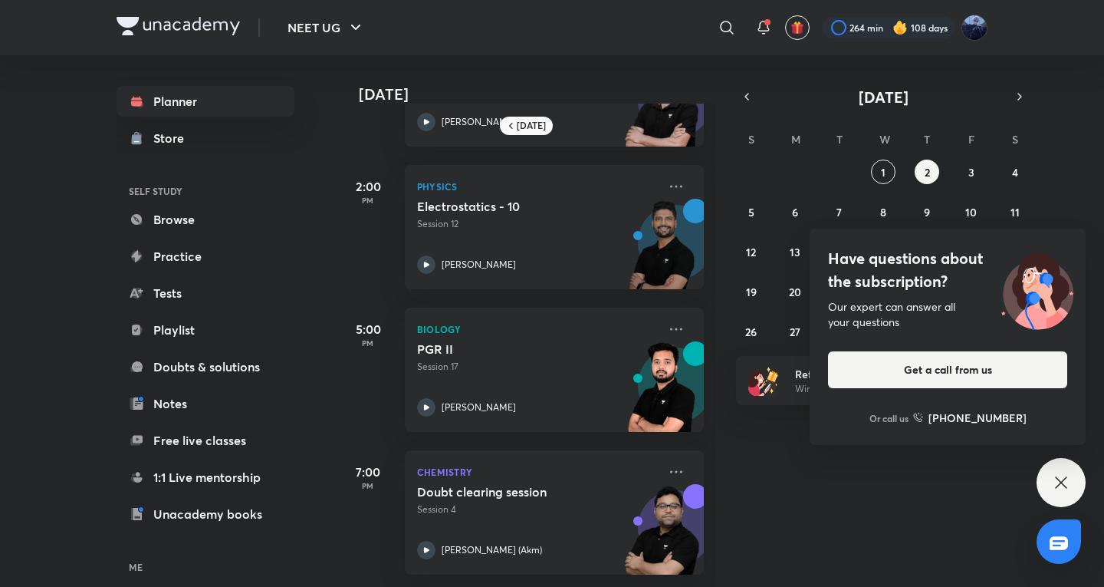
click at [1068, 479] on icon at bounding box center [1061, 482] width 18 height 18
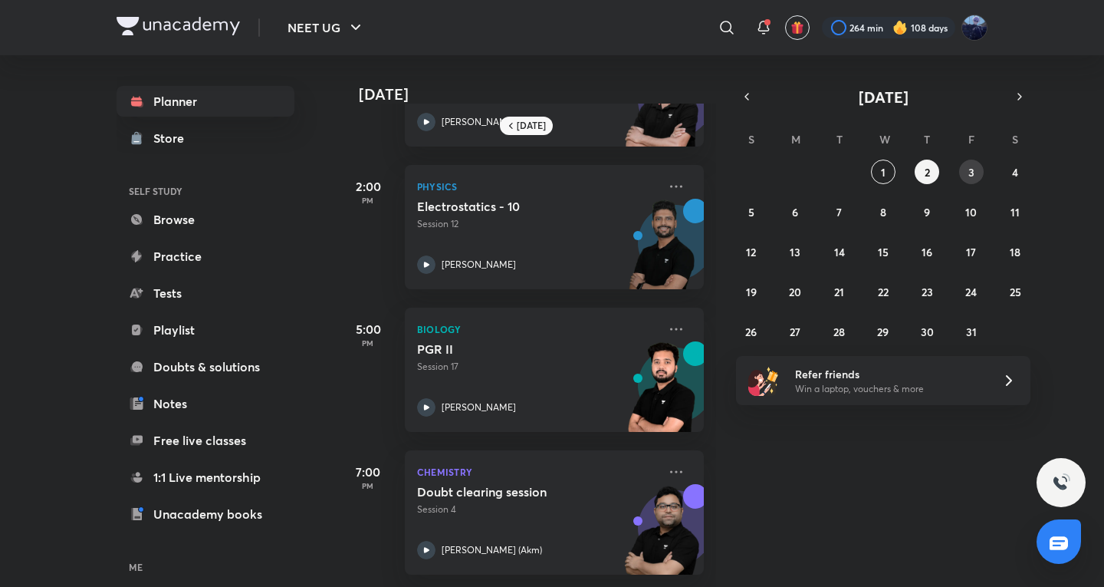
click at [975, 170] on button "3" at bounding box center [971, 171] width 25 height 25
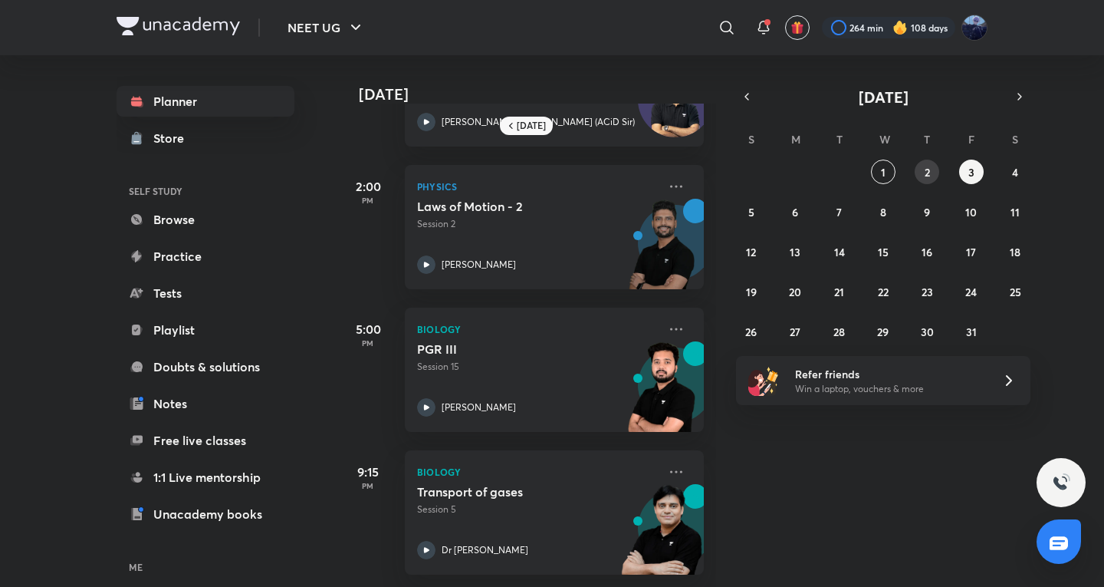
click at [938, 166] on button "2" at bounding box center [927, 171] width 25 height 25
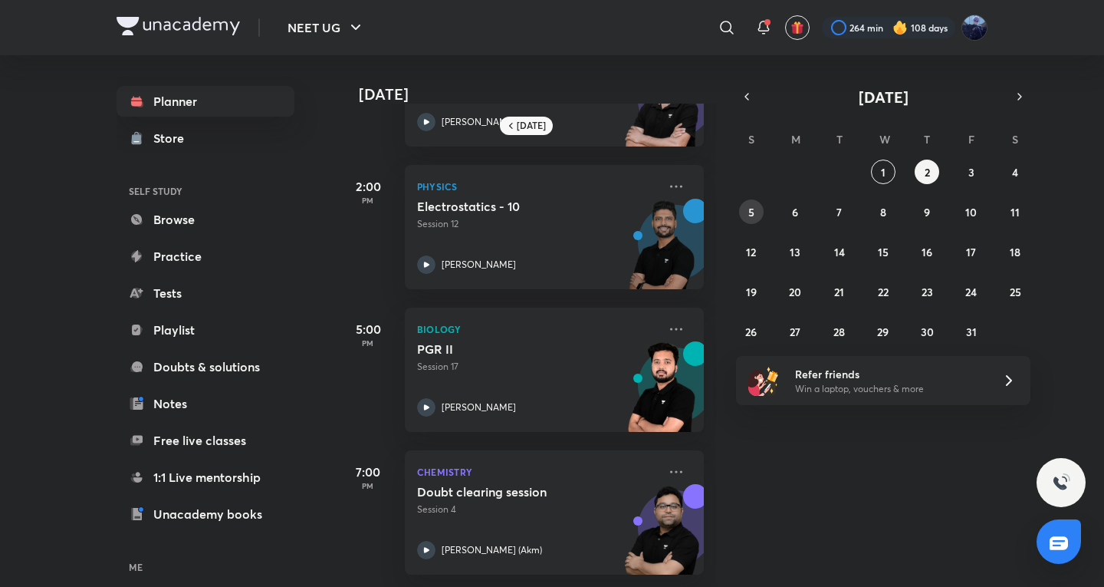
click at [746, 208] on button "5" at bounding box center [751, 211] width 25 height 25
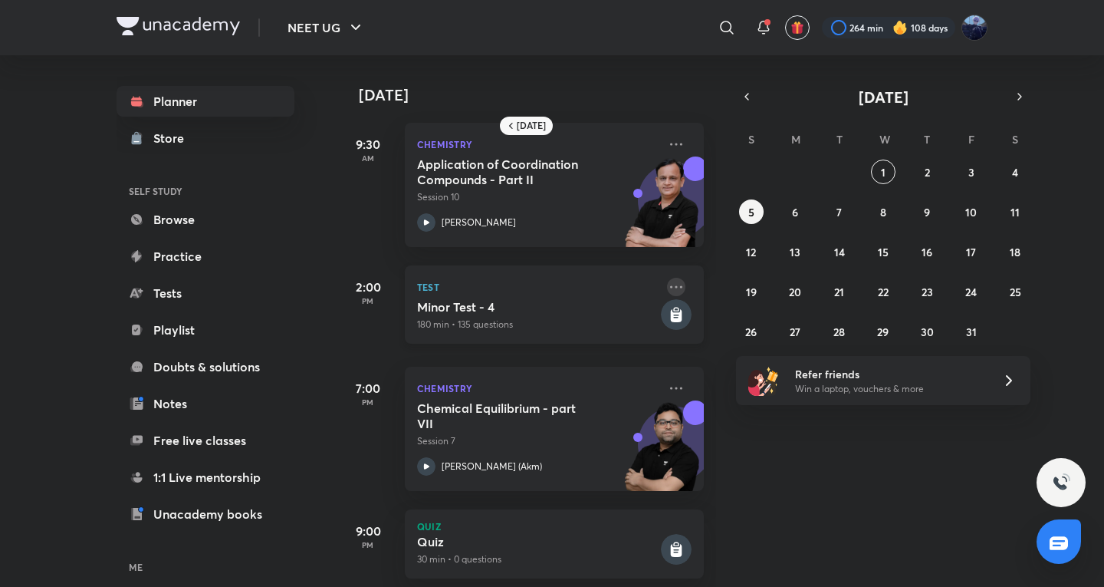
click at [667, 281] on icon at bounding box center [676, 287] width 18 height 18
click at [748, 327] on p "Go to course page" at bounding box center [783, 324] width 106 height 16
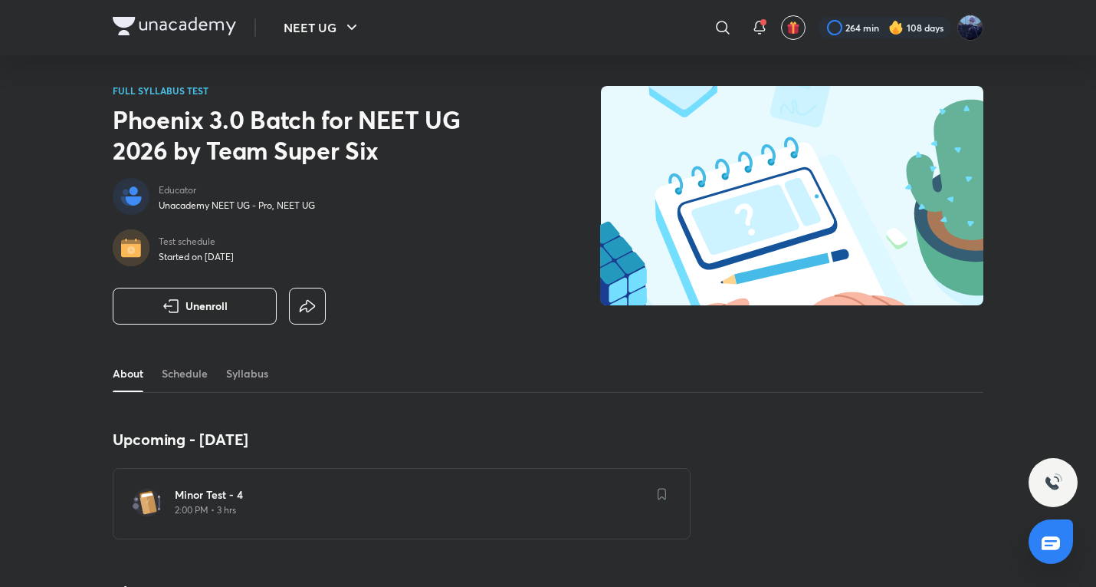
click at [439, 511] on p "2:00 PM • 3 hrs" at bounding box center [411, 510] width 472 height 12
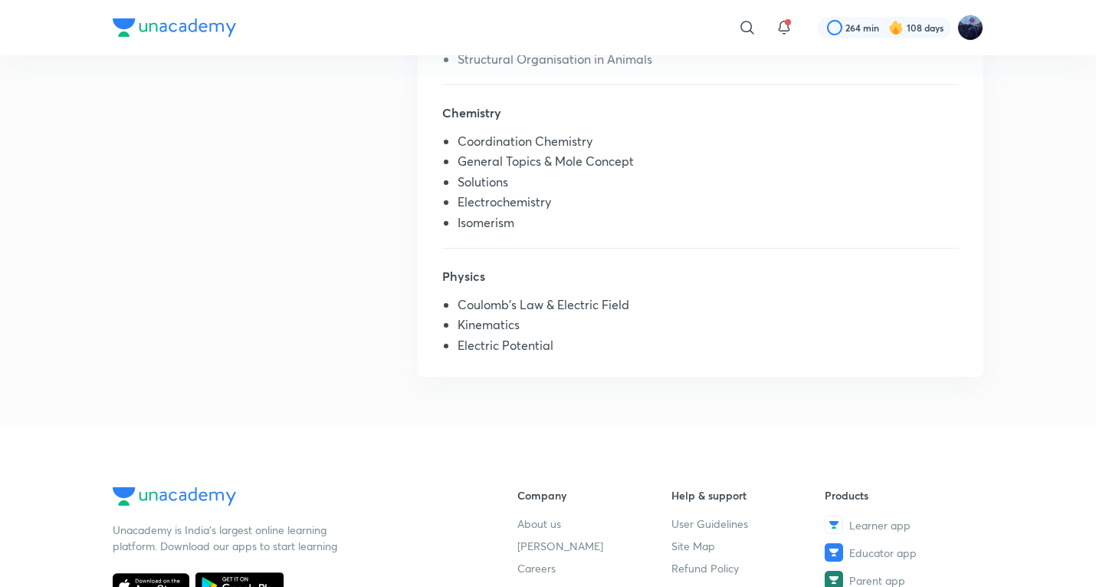
scroll to position [255, 0]
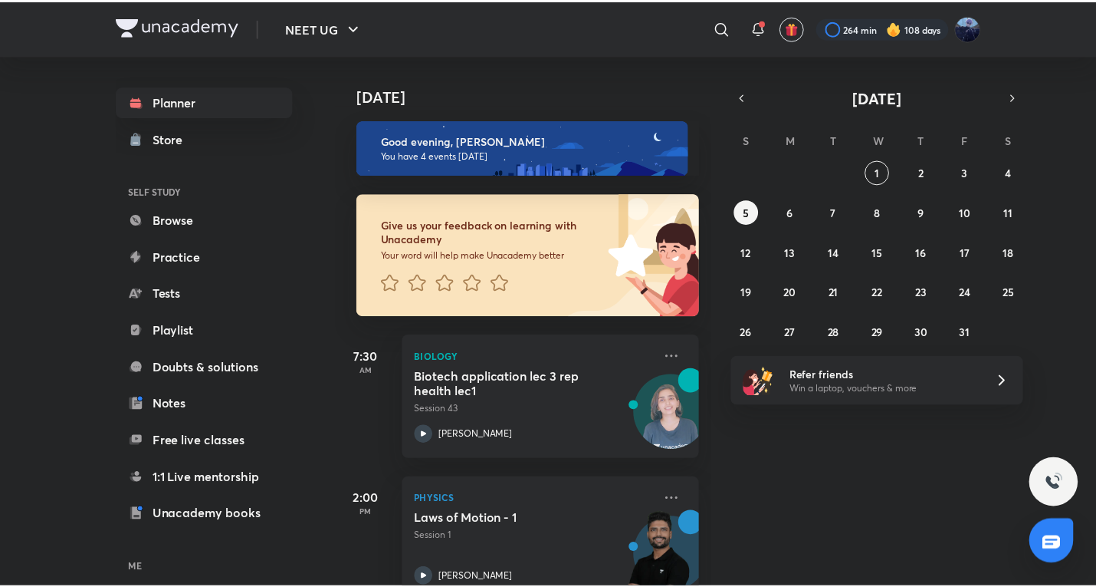
scroll to position [255, 0]
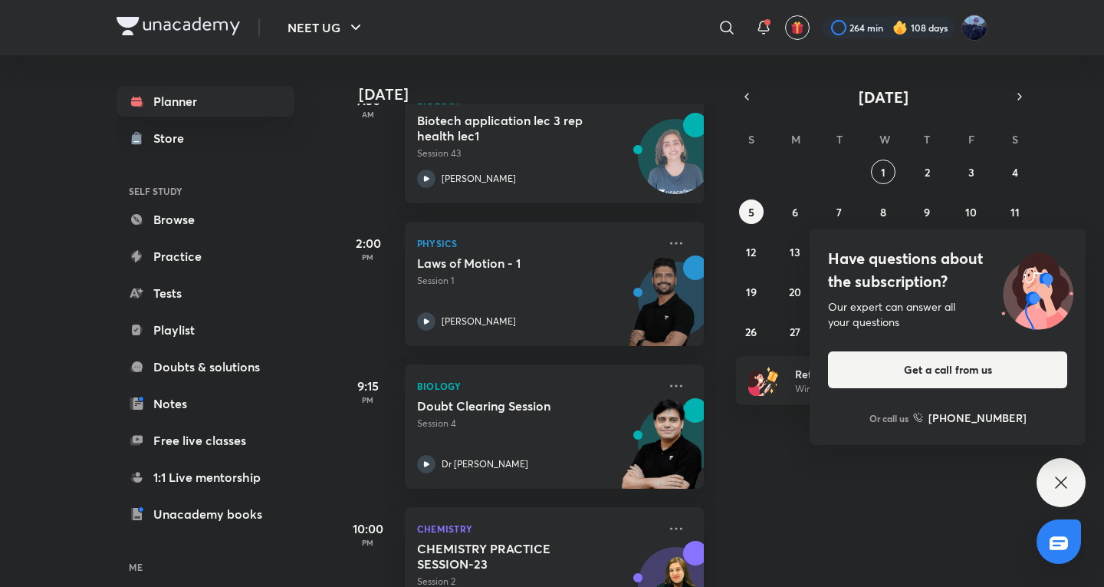
click at [1064, 482] on icon at bounding box center [1061, 482] width 18 height 18
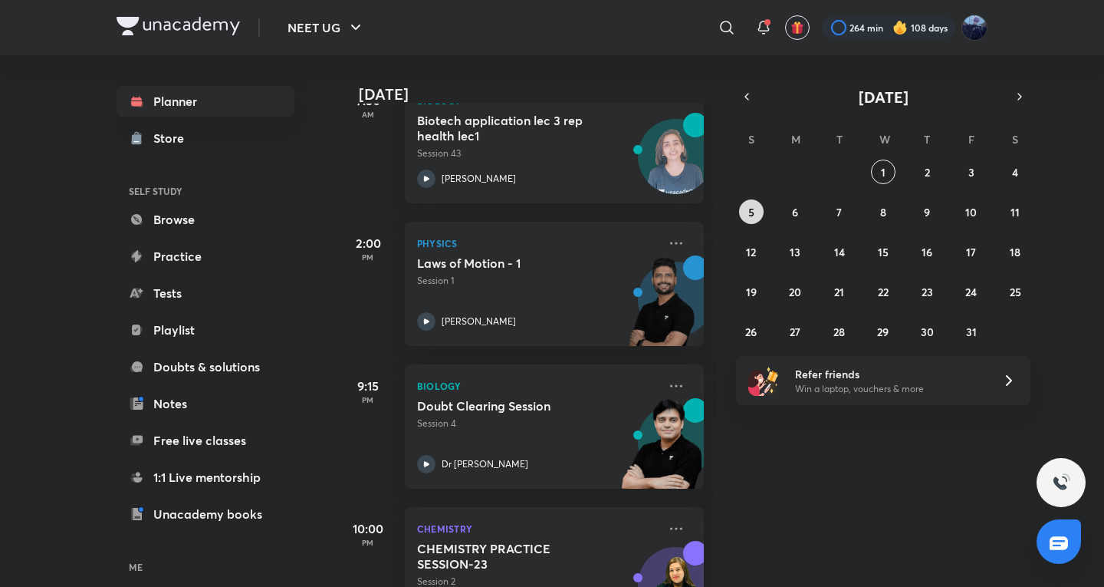
click at [759, 211] on button "5" at bounding box center [751, 211] width 25 height 25
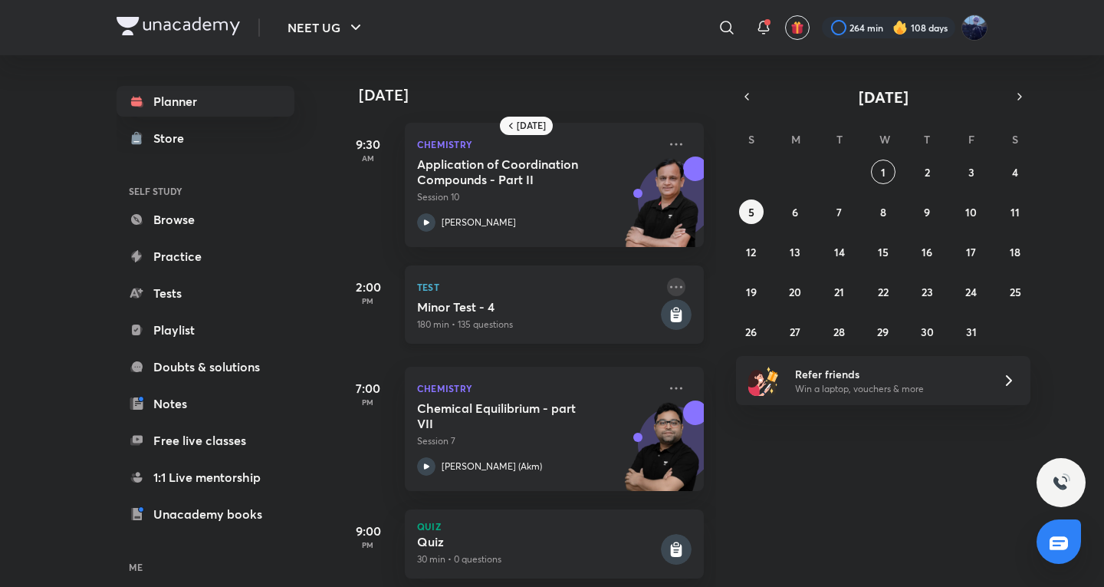
click at [667, 284] on icon at bounding box center [676, 287] width 18 height 18
click at [718, 327] on icon at bounding box center [715, 324] width 15 height 15
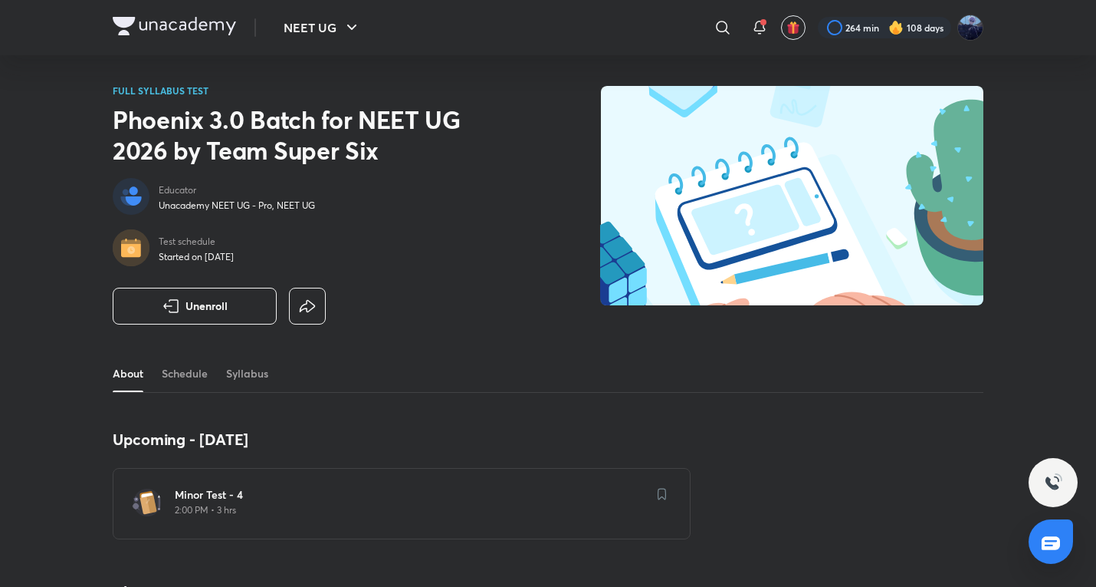
click at [499, 491] on h6 "Minor Test - 4" at bounding box center [411, 494] width 472 height 15
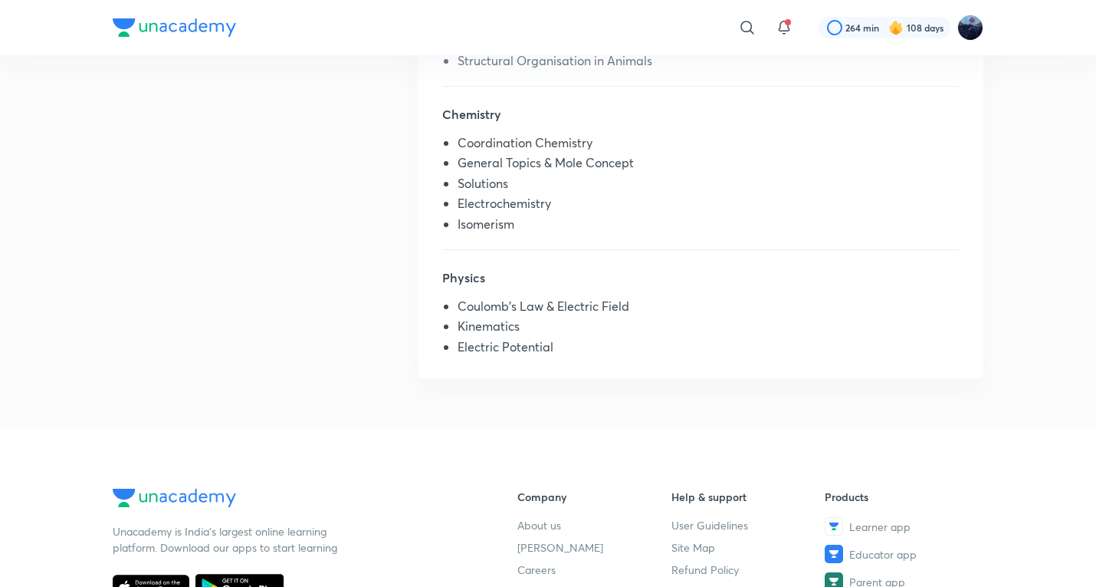
scroll to position [255, 0]
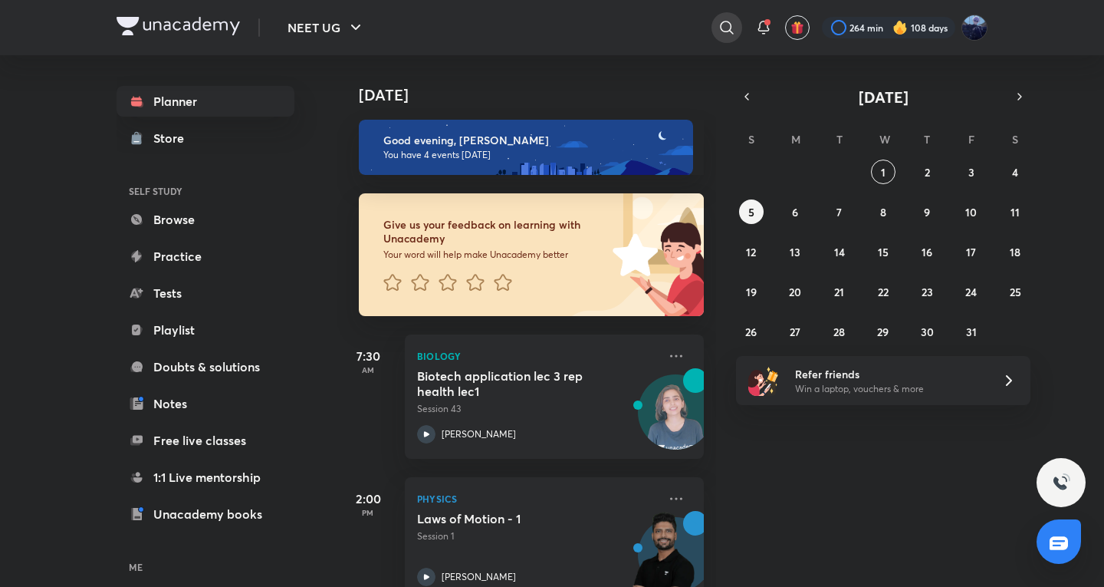
click at [724, 25] on icon at bounding box center [727, 27] width 18 height 18
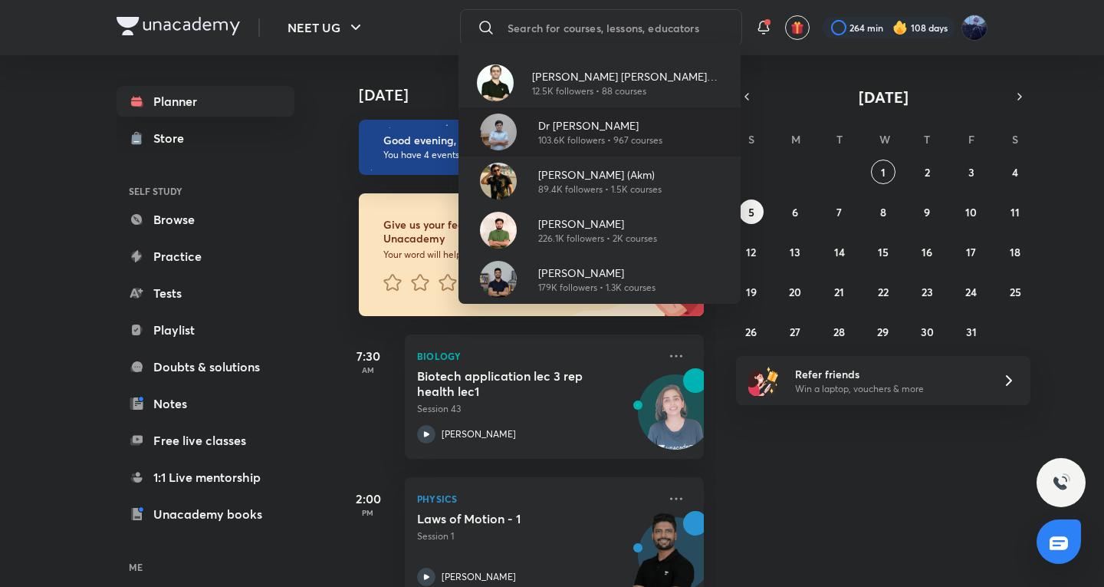
click at [622, 139] on p "103.6K followers • 967 courses" at bounding box center [600, 140] width 124 height 14
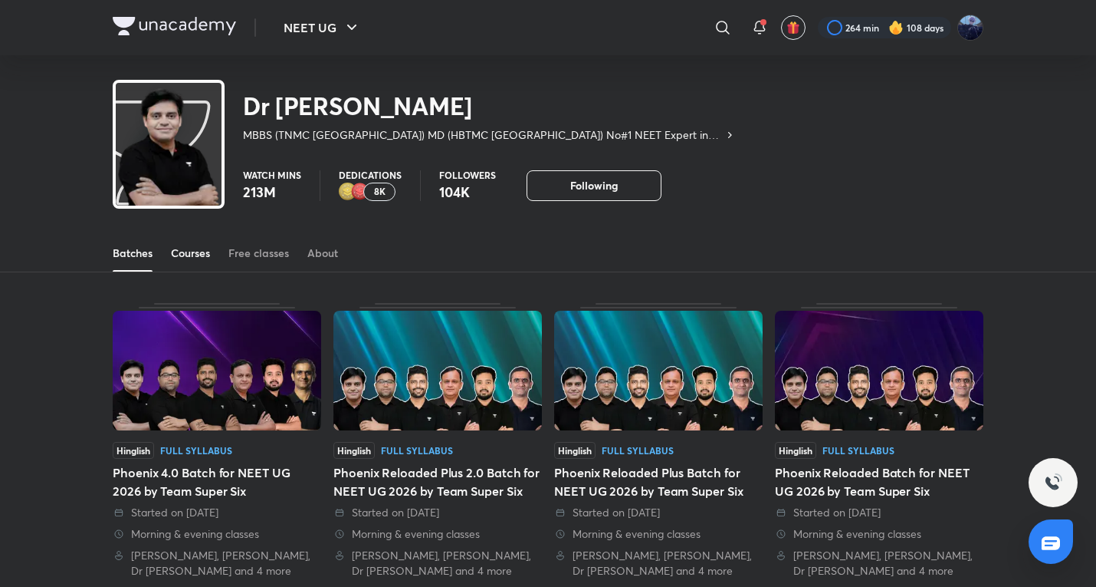
click at [177, 255] on div "Courses" at bounding box center [190, 252] width 39 height 15
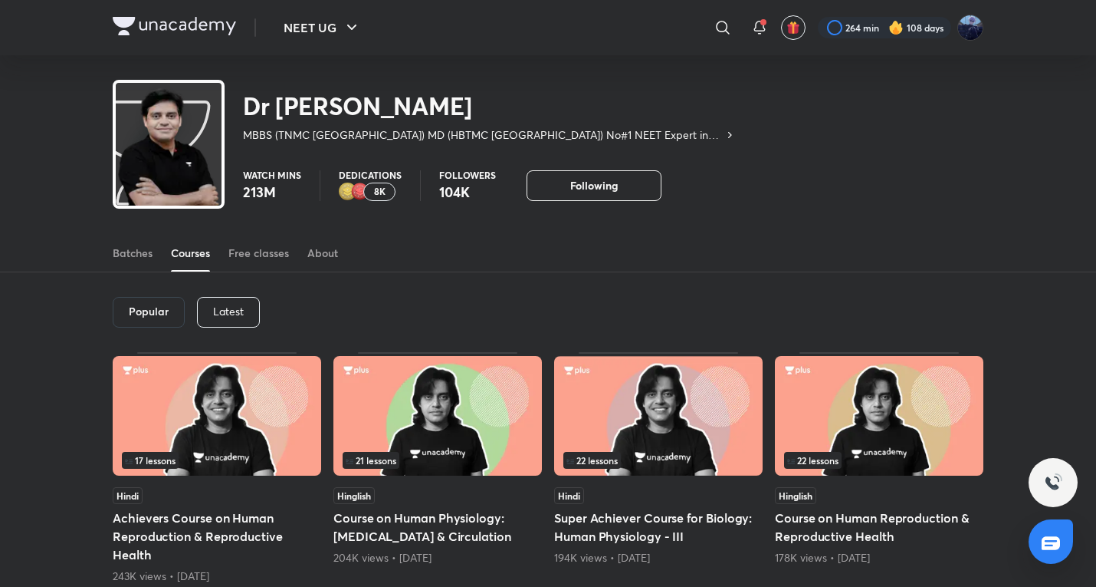
click at [243, 305] on p "Latest" at bounding box center [228, 311] width 31 height 12
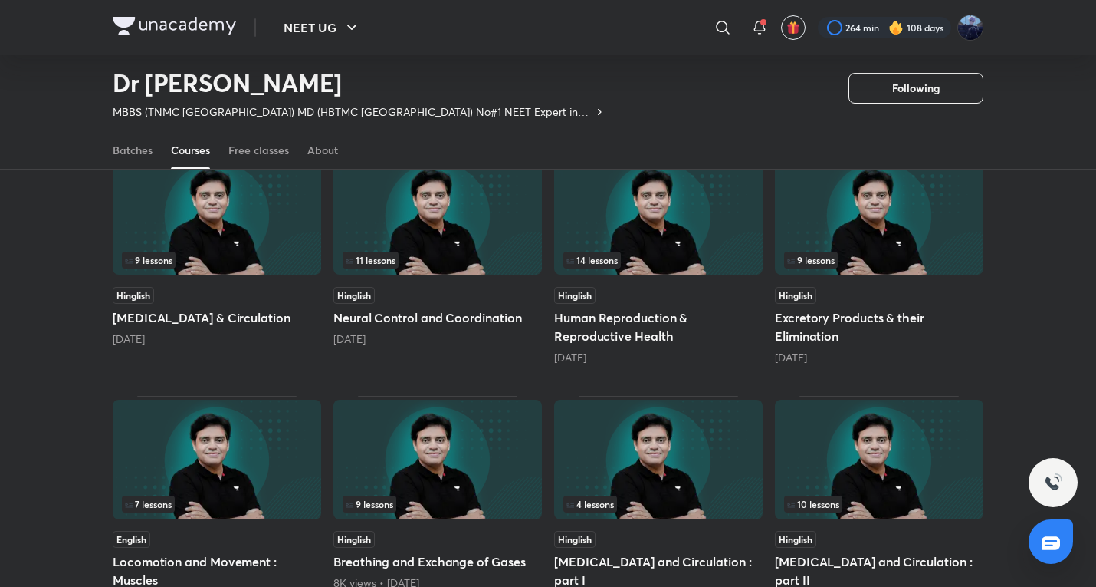
scroll to position [316, 0]
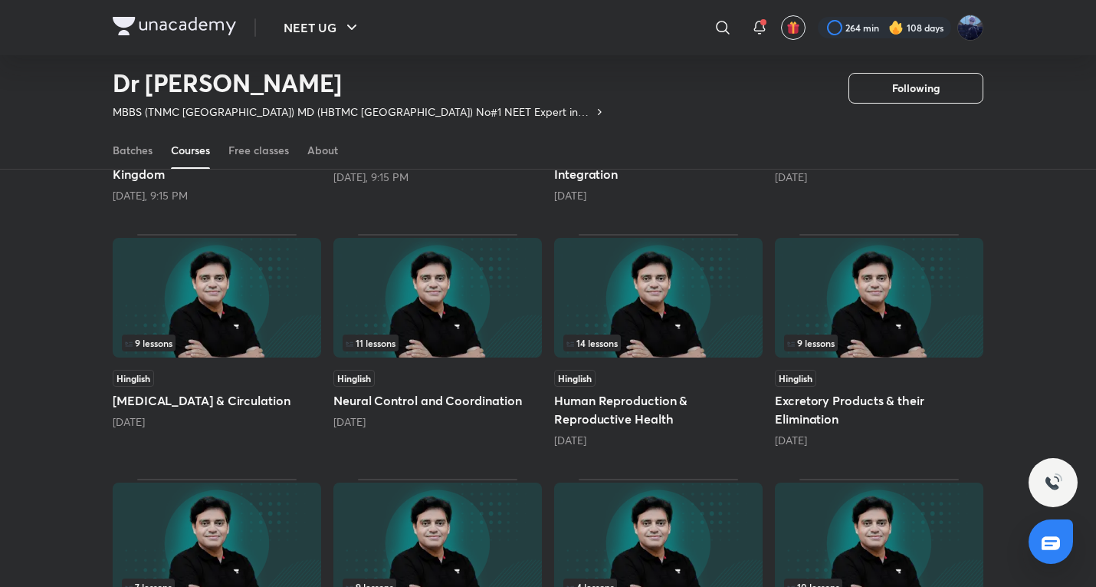
click at [270, 364] on div "9 lessons Hinglish [MEDICAL_DATA] & Circulation [DATE]" at bounding box center [217, 340] width 209 height 213
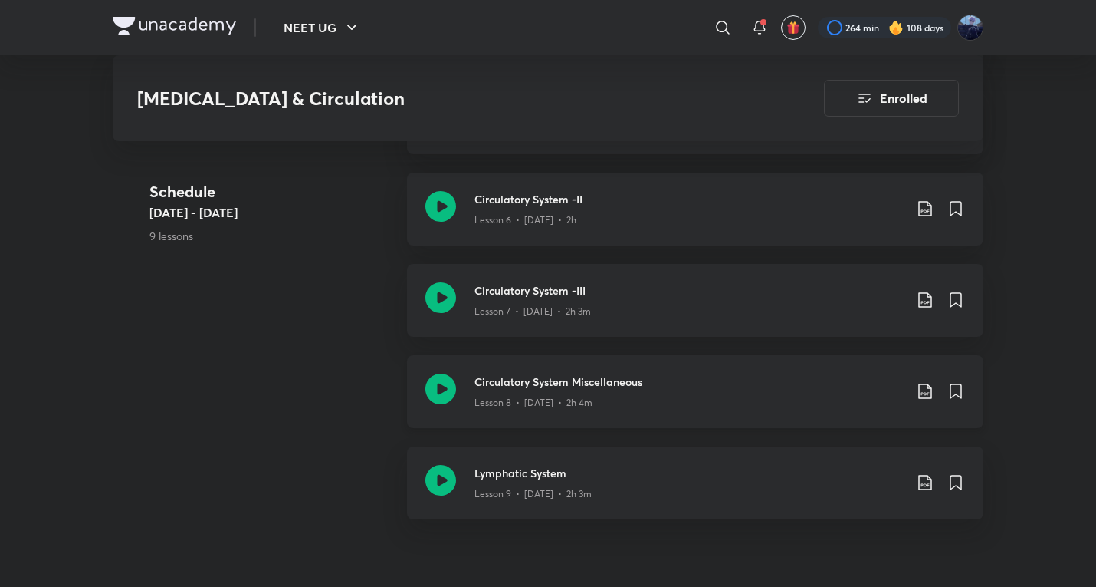
scroll to position [1278, 0]
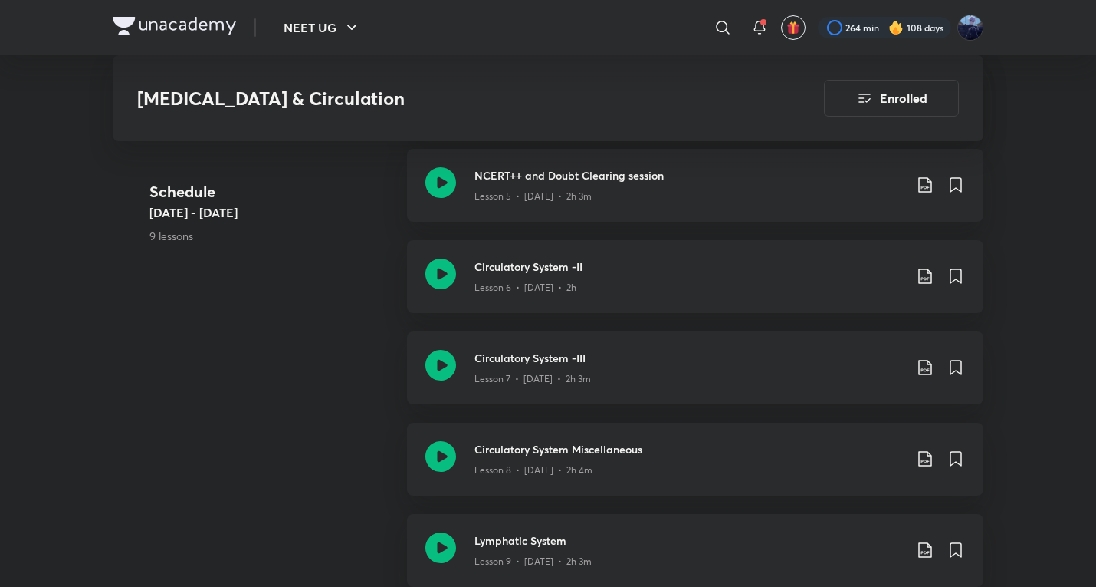
scroll to position [316, 0]
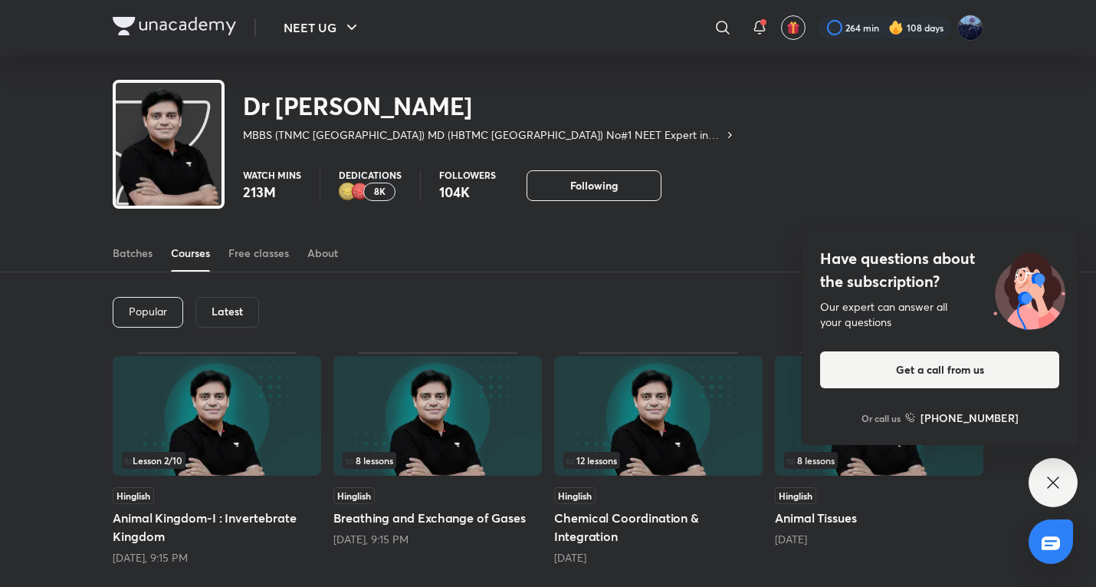
click at [1071, 471] on div "Have questions about the subscription? Our expert can answer all your questions…" at bounding box center [1053, 482] width 49 height 49
